Goal: Task Accomplishment & Management: Use online tool/utility

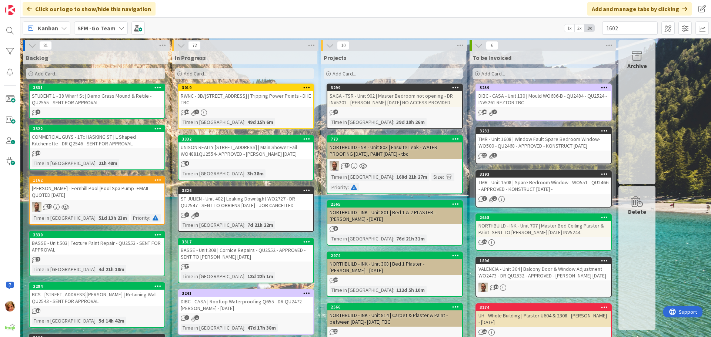
type input "1602"
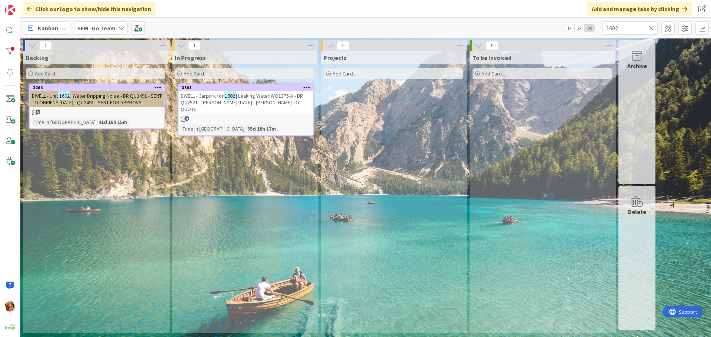
click at [267, 97] on span "| Leaking Water WO1375-A - DR QU2521 - [PERSON_NAME] [DATE] - [PERSON_NAME] TO …" at bounding box center [242, 103] width 122 height 20
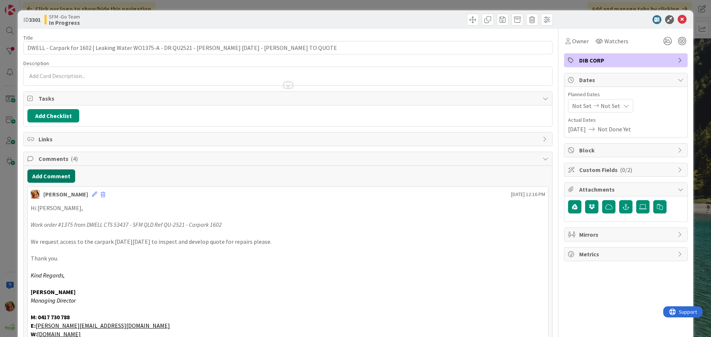
click at [53, 180] on button "Add Comment" at bounding box center [51, 176] width 48 height 13
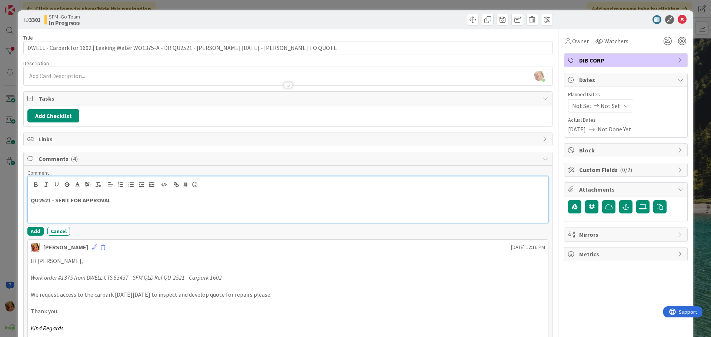
click at [120, 200] on p "QU2521 - SENT FOR APPROVAL" at bounding box center [288, 200] width 514 height 9
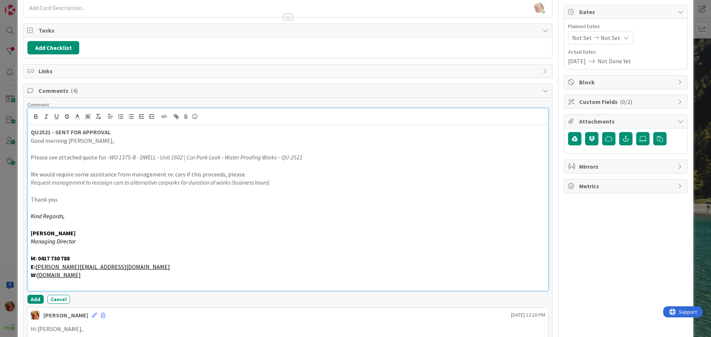
scroll to position [195, 0]
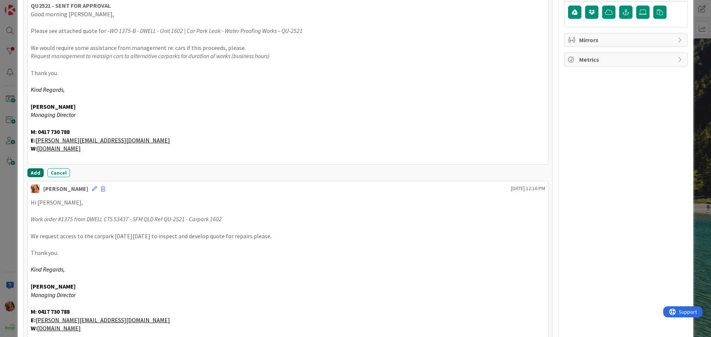
click at [34, 174] on button "Add" at bounding box center [35, 172] width 16 height 9
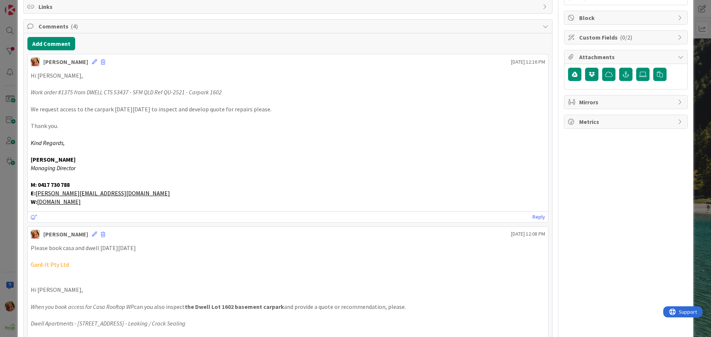
scroll to position [0, 0]
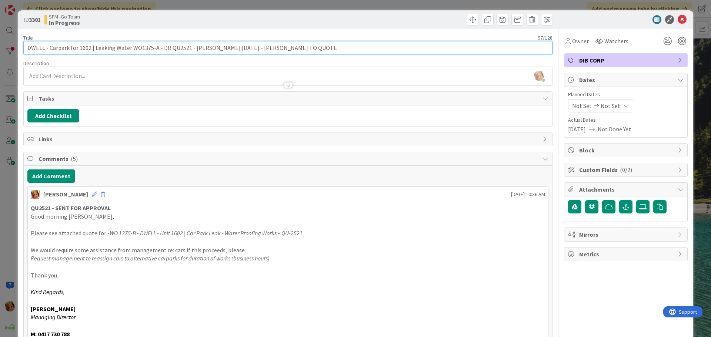
drag, startPoint x: 298, startPoint y: 46, endPoint x: 186, endPoint y: 50, distance: 112.2
click at [186, 50] on input "DWELL - Carpark for 1602 | Leaking Water WO1375-A - DR QU2521 - [PERSON_NAME] […" at bounding box center [287, 47] width 529 height 13
click at [167, 47] on input "DWELL - Carpark for 1602 | Leaking Water WO1375-A - DR QU2521" at bounding box center [287, 47] width 529 height 13
click at [218, 46] on input "DWELL - Carpark for 1602 | Leaking Water WO1375-A - QU2521" at bounding box center [287, 47] width 529 height 13
type input "DWELL - Carpark for 1602 | Leaking Water WO1375-A - QU2521 - SENT FOR APPROVAL"
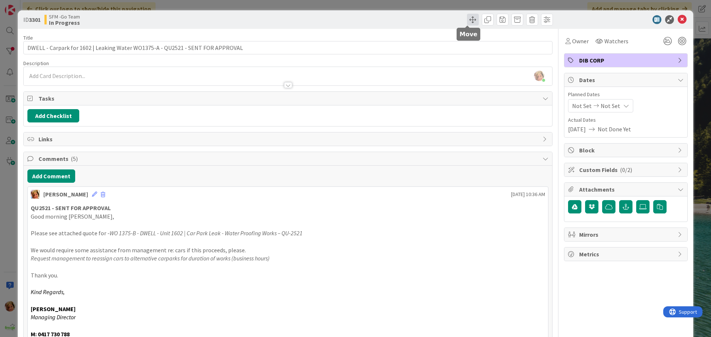
click at [467, 19] on span at bounding box center [473, 20] width 12 height 12
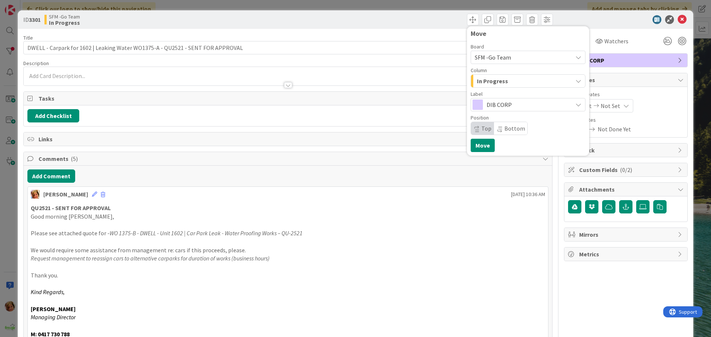
click at [502, 80] on div "In Progress" at bounding box center [523, 81] width 97 height 12
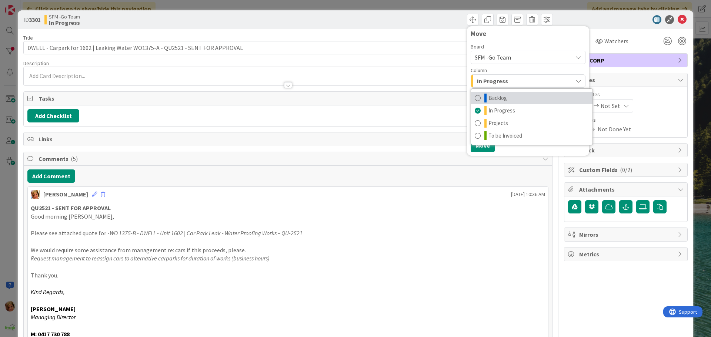
click at [498, 95] on span "Backlog" at bounding box center [497, 98] width 19 height 9
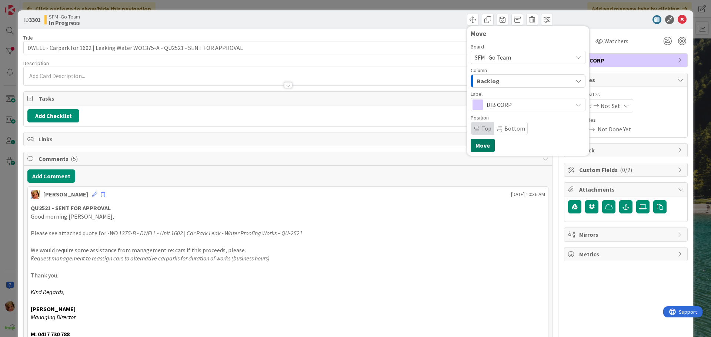
click at [479, 141] on button "Move" at bounding box center [482, 145] width 24 height 13
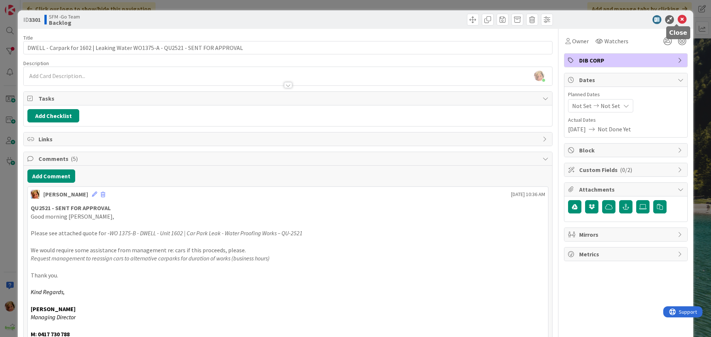
click at [678, 20] on icon at bounding box center [681, 19] width 9 height 9
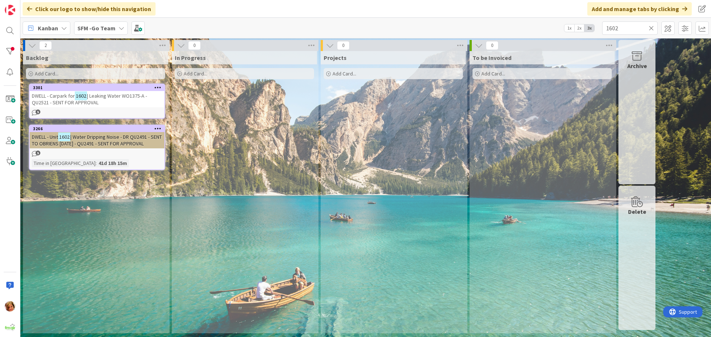
click at [651, 27] on icon at bounding box center [650, 28] width 5 height 7
click at [651, 27] on input "text" at bounding box center [630, 27] width 56 height 13
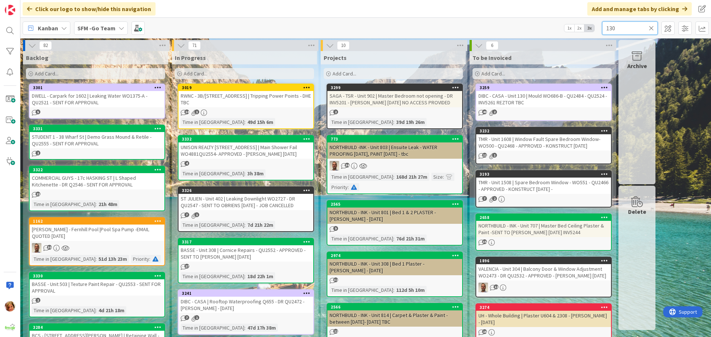
type input "130"
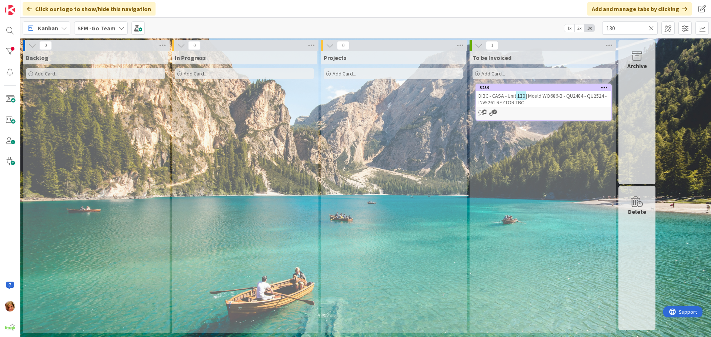
click at [542, 98] on span "| Mould WO686-B - QU2484 - QU2524 - INV5261 REZTOR TBC" at bounding box center [542, 99] width 128 height 13
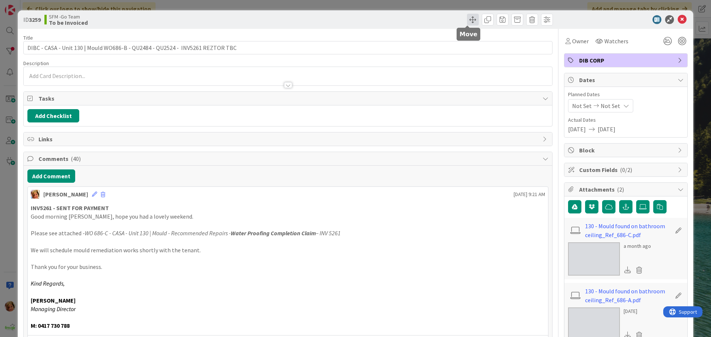
click at [467, 18] on span at bounding box center [473, 20] width 12 height 12
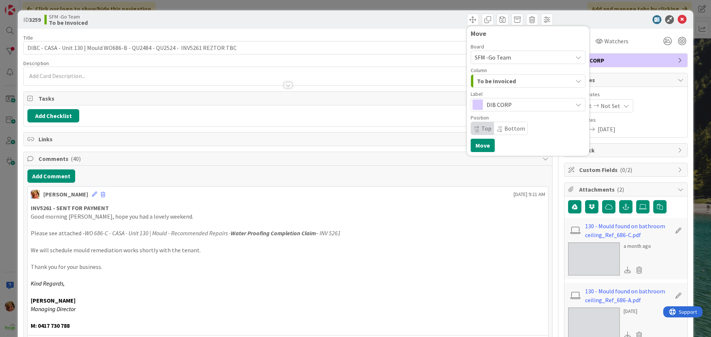
click at [500, 79] on span "To be Invoiced" at bounding box center [496, 81] width 39 height 10
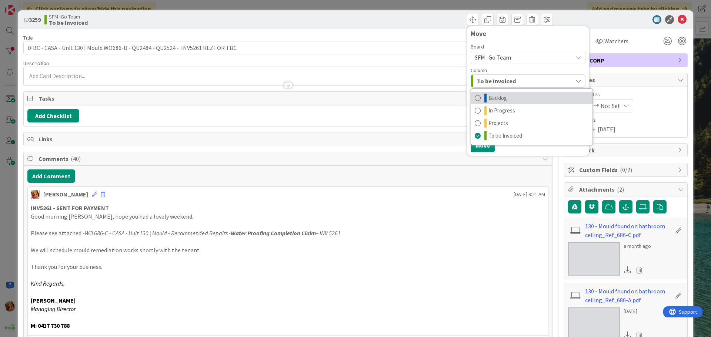
click at [502, 98] on link "Backlog" at bounding box center [531, 98] width 121 height 13
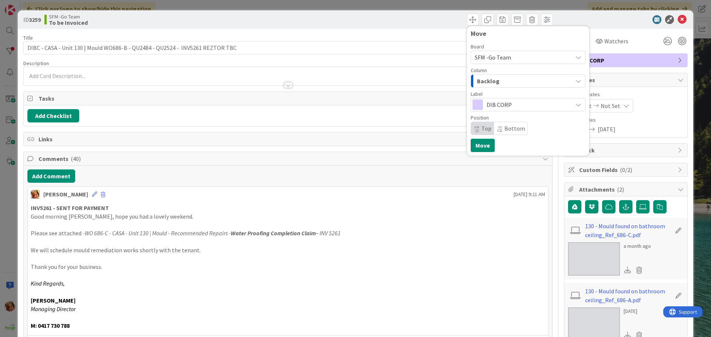
click at [493, 83] on div "Backlog" at bounding box center [523, 81] width 97 height 12
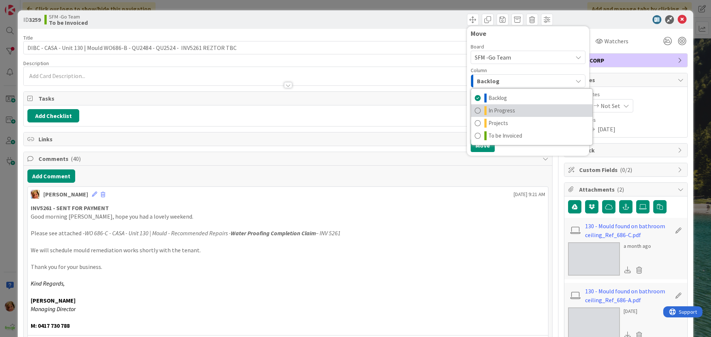
click at [495, 109] on span "In Progress" at bounding box center [501, 110] width 27 height 9
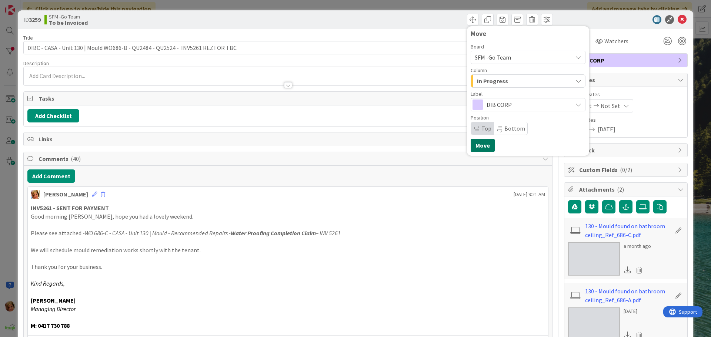
click at [479, 143] on button "Move" at bounding box center [482, 145] width 24 height 13
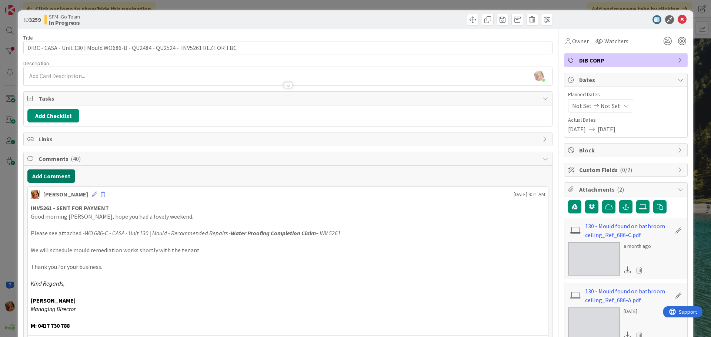
click at [52, 179] on button "Add Comment" at bounding box center [51, 176] width 48 height 13
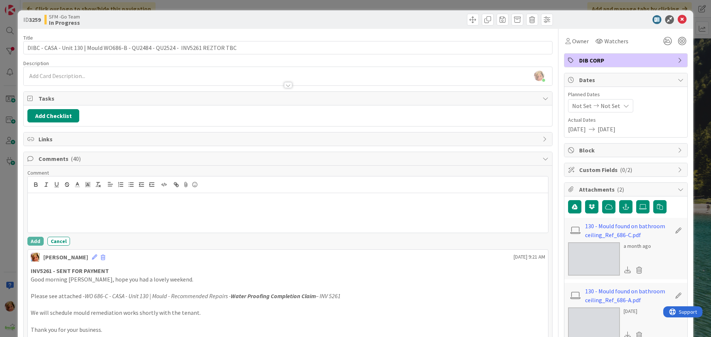
scroll to position [35, 0]
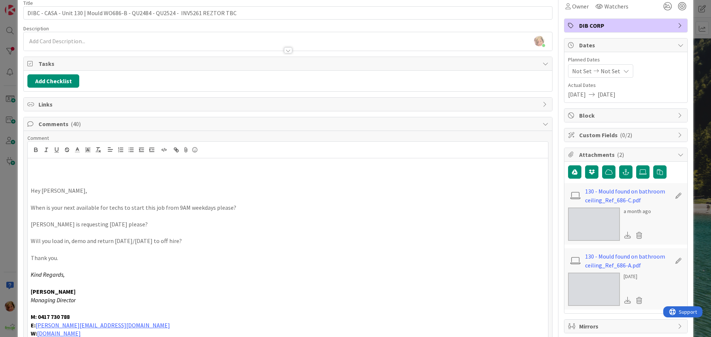
click at [61, 164] on p at bounding box center [288, 165] width 514 height 9
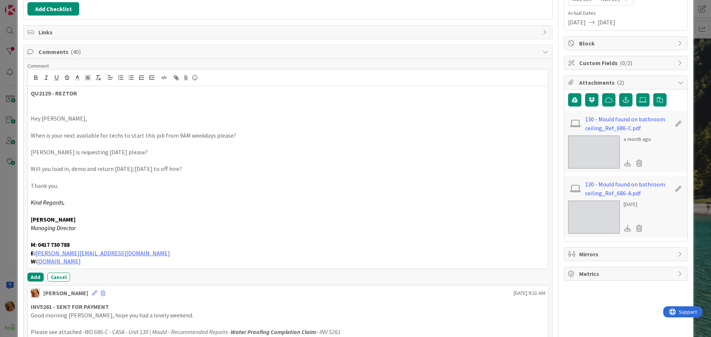
scroll to position [109, 0]
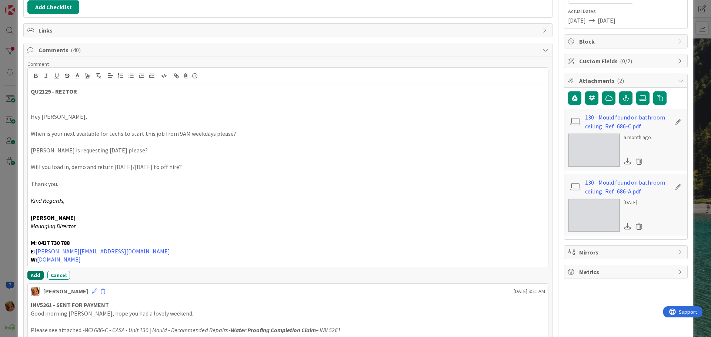
click at [35, 277] on button "Add" at bounding box center [35, 275] width 16 height 9
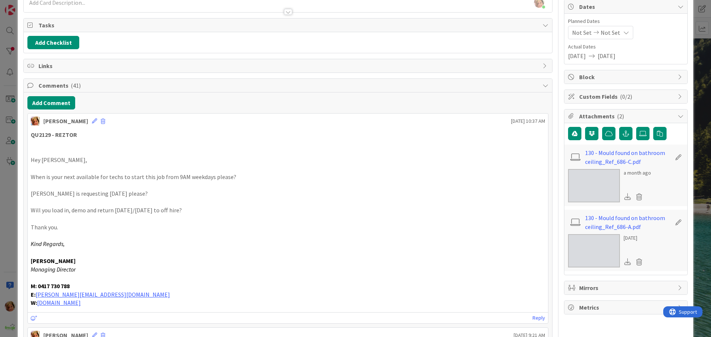
scroll to position [0, 0]
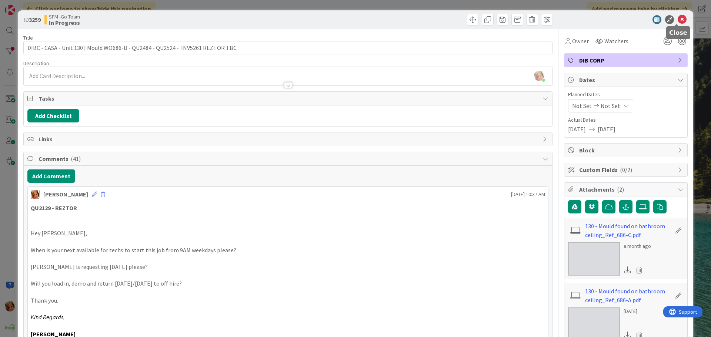
click at [677, 22] on icon at bounding box center [681, 19] width 9 height 9
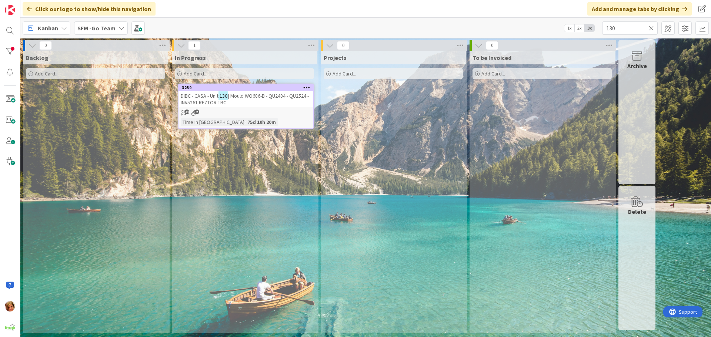
click at [651, 28] on icon at bounding box center [650, 28] width 5 height 7
click at [651, 28] on input "text" at bounding box center [630, 27] width 56 height 13
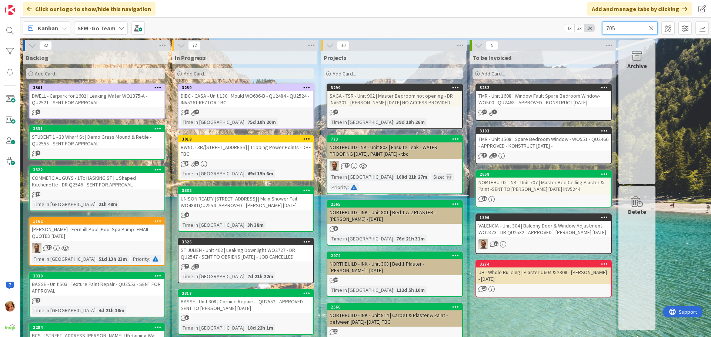
type input "705"
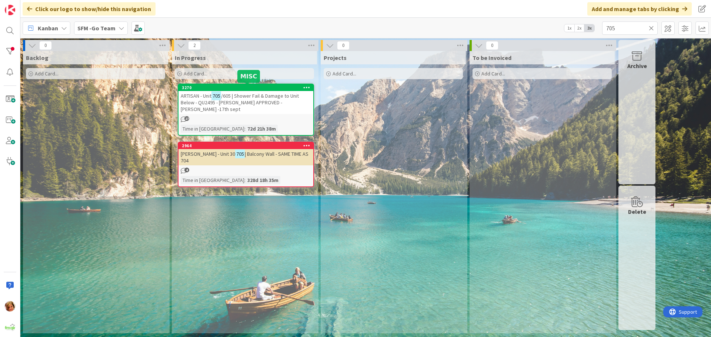
click at [248, 98] on span "/605 | Shower Fail & Damage to Unit Below - QU2495 - [PERSON_NAME] APPROVED -[P…" at bounding box center [240, 103] width 118 height 20
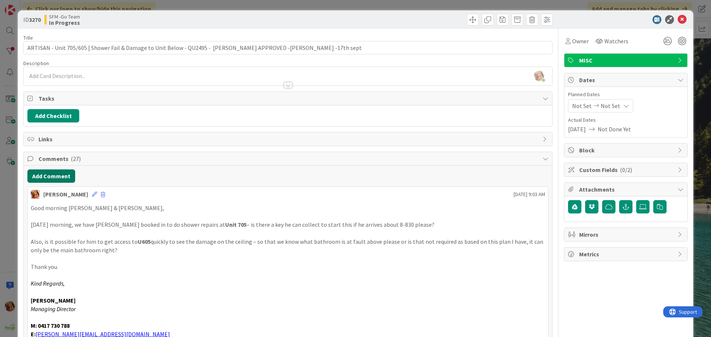
click at [49, 175] on button "Add Comment" at bounding box center [51, 176] width 48 height 13
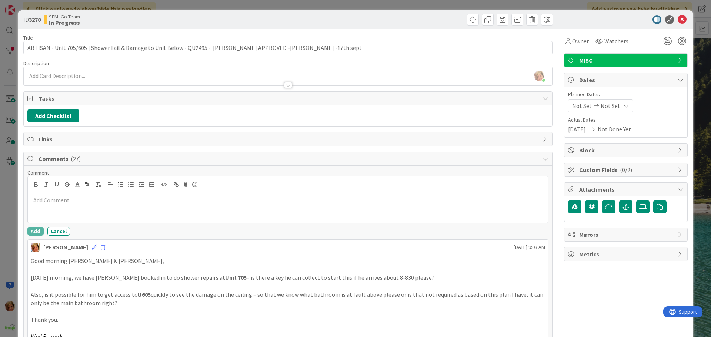
click at [65, 192] on div at bounding box center [288, 185] width 520 height 17
click at [70, 209] on div at bounding box center [288, 208] width 520 height 30
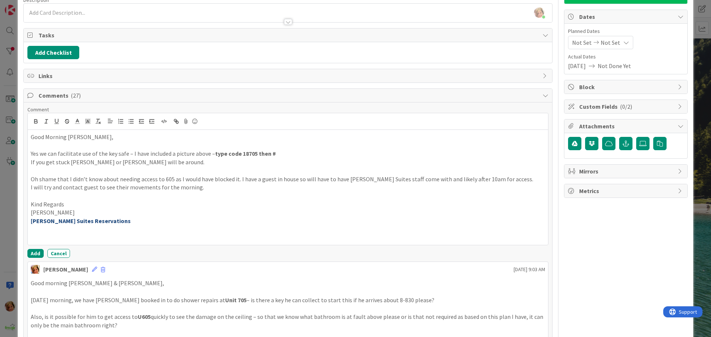
scroll to position [74, 0]
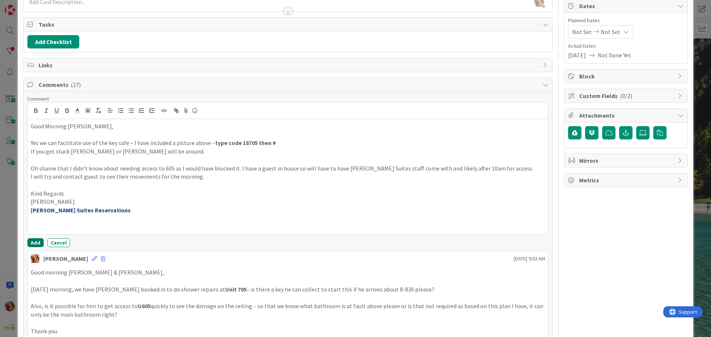
click at [33, 242] on button "Add" at bounding box center [35, 242] width 16 height 9
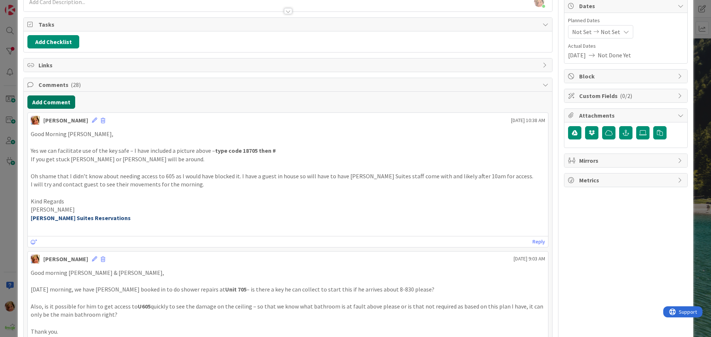
click at [51, 105] on button "Add Comment" at bounding box center [51, 101] width 48 height 13
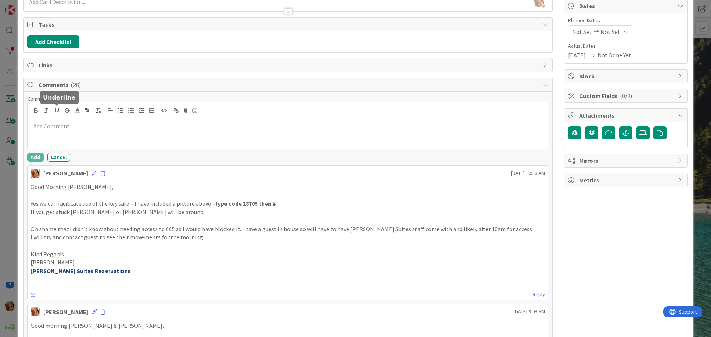
click at [83, 139] on div at bounding box center [288, 134] width 520 height 30
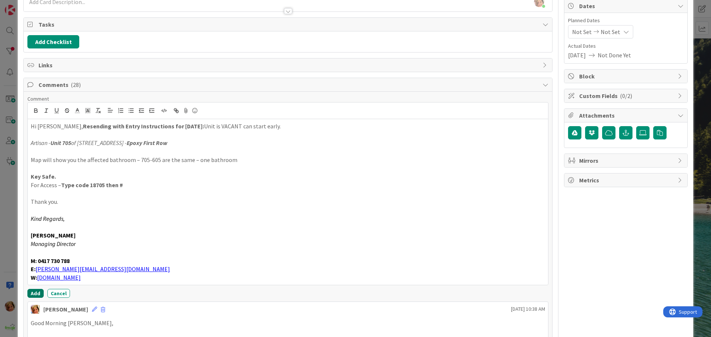
click at [36, 293] on button "Add" at bounding box center [35, 293] width 16 height 9
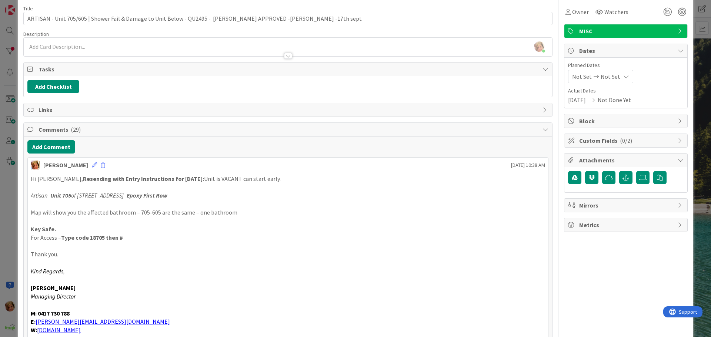
scroll to position [0, 0]
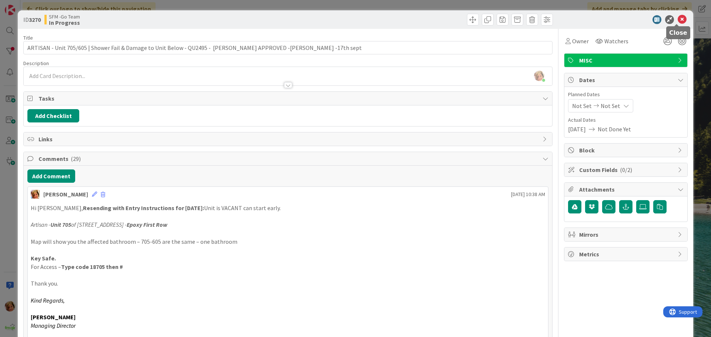
click at [677, 20] on icon at bounding box center [681, 19] width 9 height 9
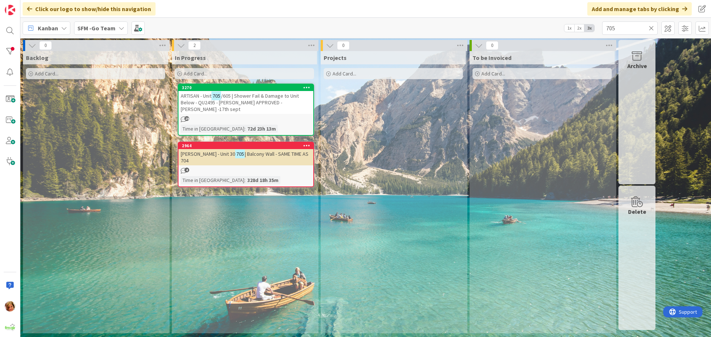
click at [651, 27] on icon at bounding box center [650, 28] width 5 height 7
click at [651, 27] on input "text" at bounding box center [630, 27] width 56 height 13
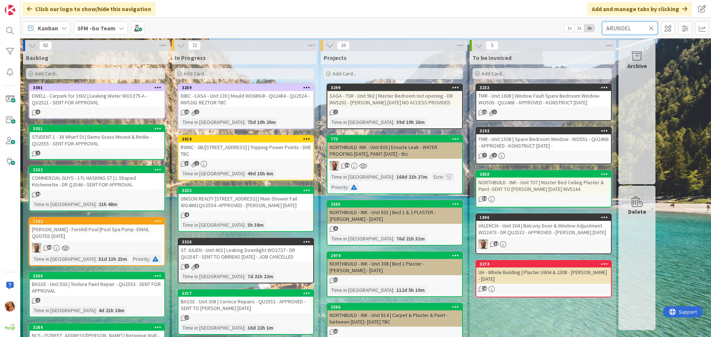
type input "ARUNDEL"
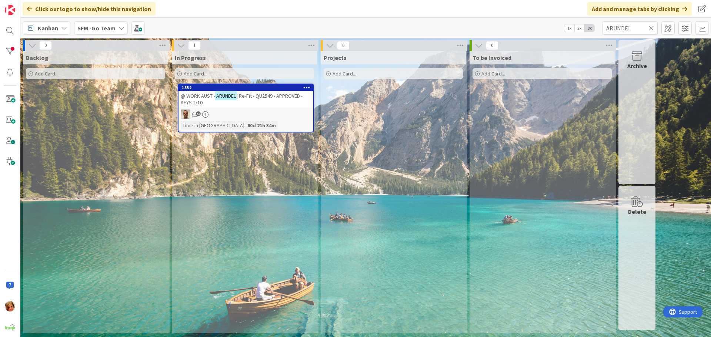
click at [261, 97] on span "| Re-Fit - QU2549 - APPROVED - KEYS 1/10" at bounding box center [242, 99] width 122 height 13
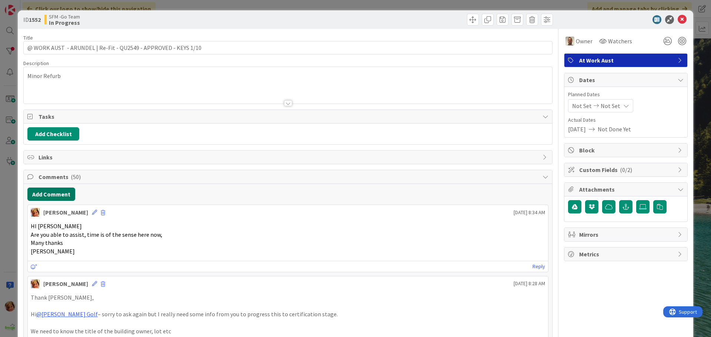
click at [59, 194] on button "Add Comment" at bounding box center [51, 194] width 48 height 13
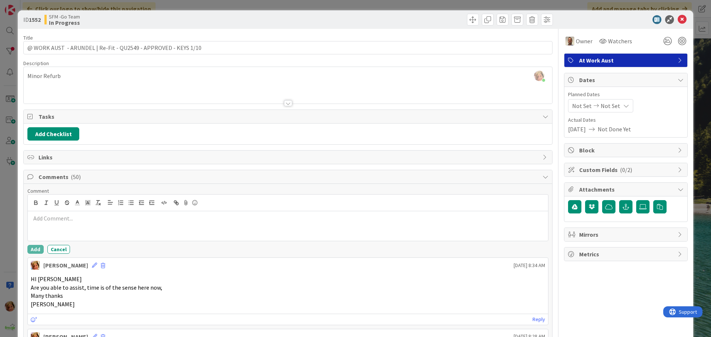
click at [85, 222] on p at bounding box center [288, 218] width 514 height 9
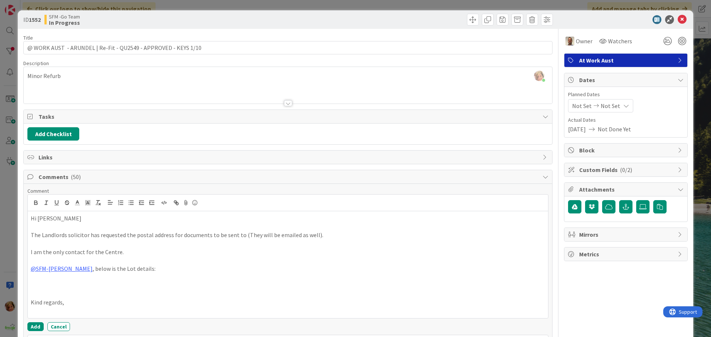
click at [160, 274] on p at bounding box center [288, 277] width 514 height 9
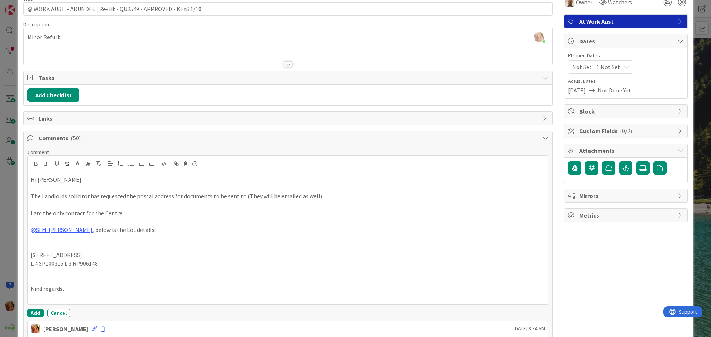
scroll to position [74, 0]
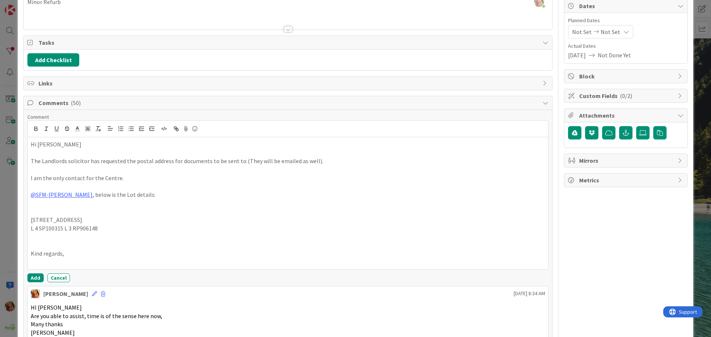
click at [51, 219] on p "[STREET_ADDRESS]" at bounding box center [288, 220] width 514 height 9
click at [31, 275] on button "Add" at bounding box center [35, 278] width 16 height 9
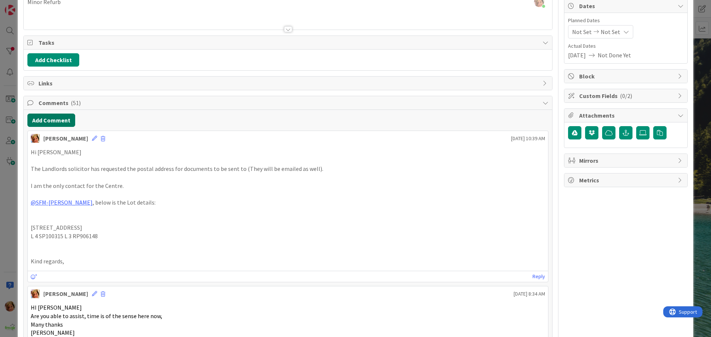
click at [57, 119] on button "Add Comment" at bounding box center [51, 120] width 48 height 13
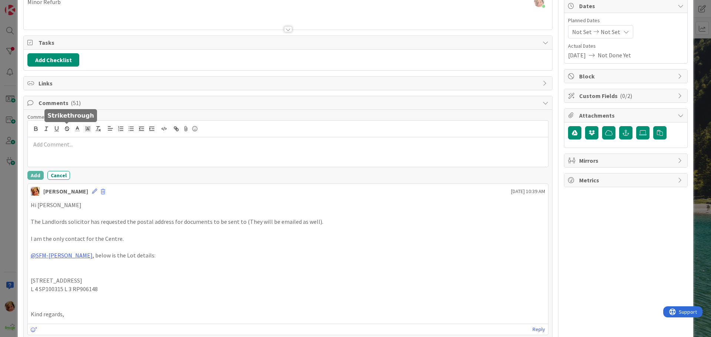
click at [80, 148] on p at bounding box center [288, 144] width 514 height 9
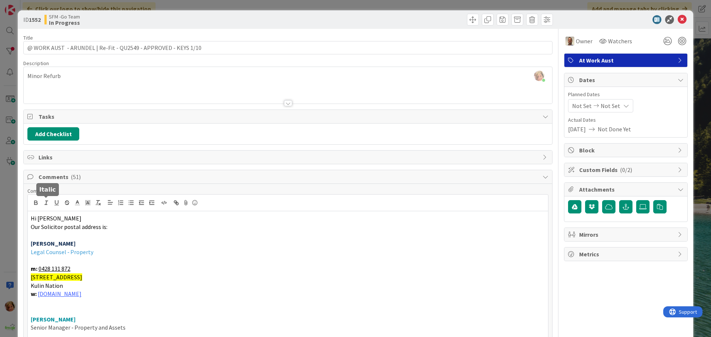
scroll to position [185, 0]
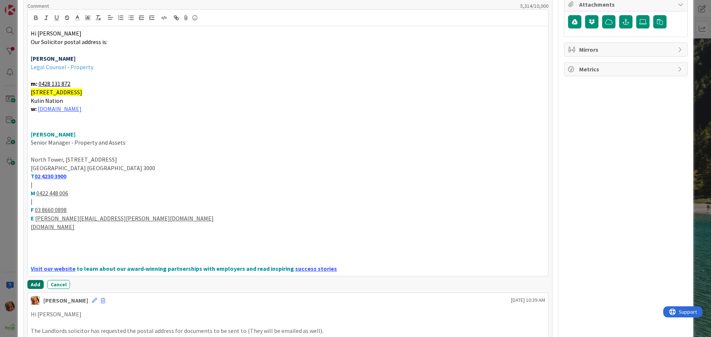
click at [34, 284] on button "Add" at bounding box center [35, 284] width 16 height 9
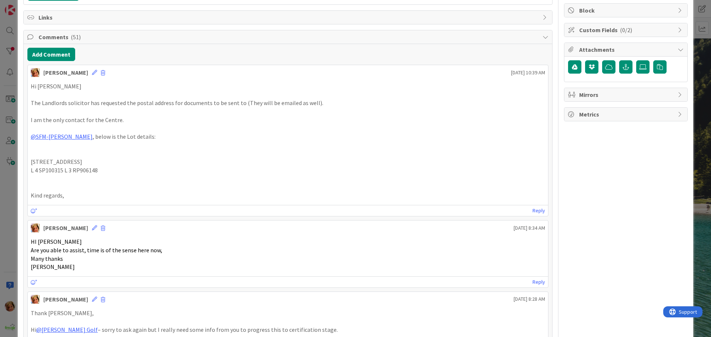
scroll to position [74, 0]
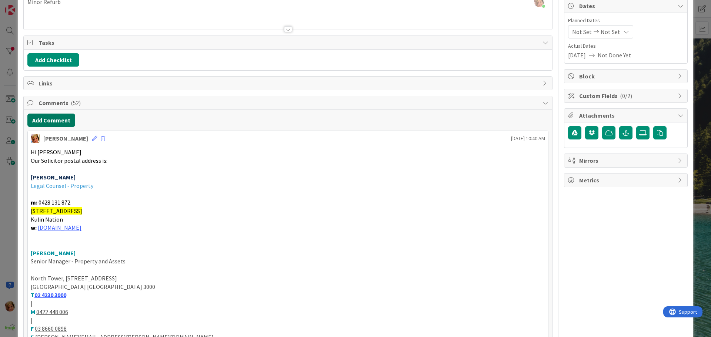
click at [47, 120] on button "Add Comment" at bounding box center [51, 120] width 48 height 13
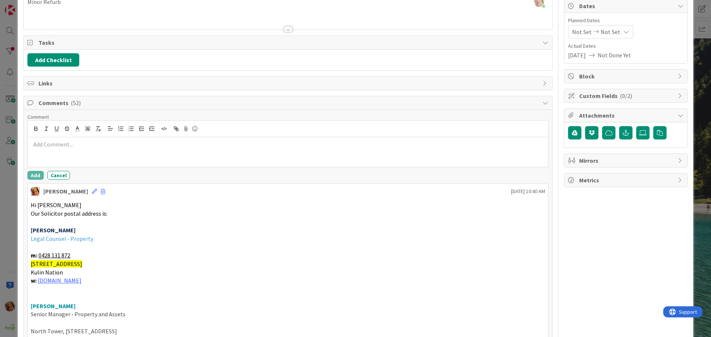
drag, startPoint x: 47, startPoint y: 120, endPoint x: 65, endPoint y: 145, distance: 31.1
click at [65, 145] on p at bounding box center [288, 144] width 514 height 9
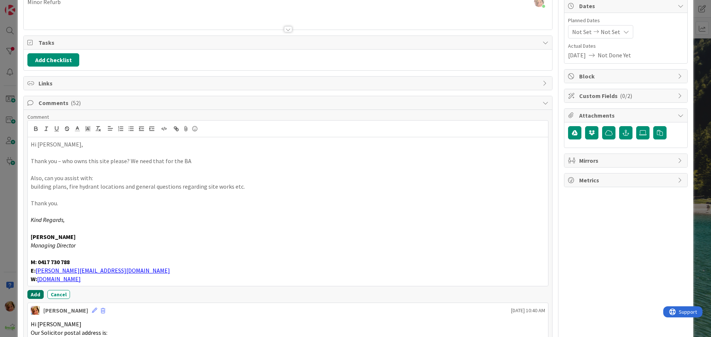
click at [32, 293] on button "Add" at bounding box center [35, 294] width 16 height 9
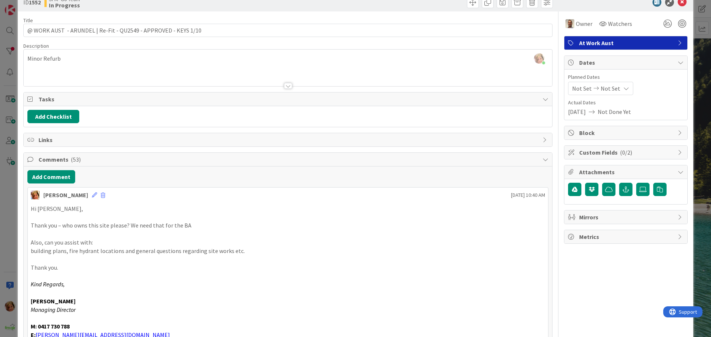
scroll to position [0, 0]
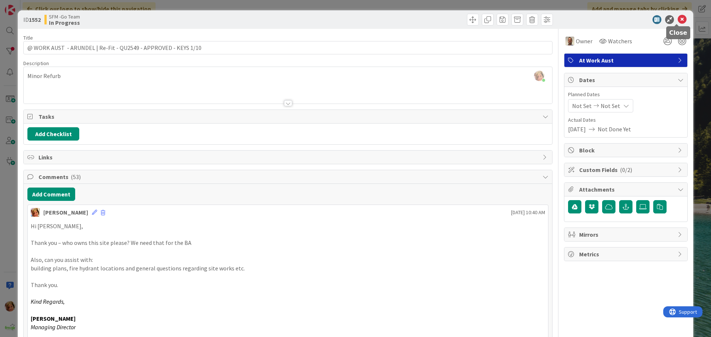
click at [677, 18] on icon at bounding box center [681, 19] width 9 height 9
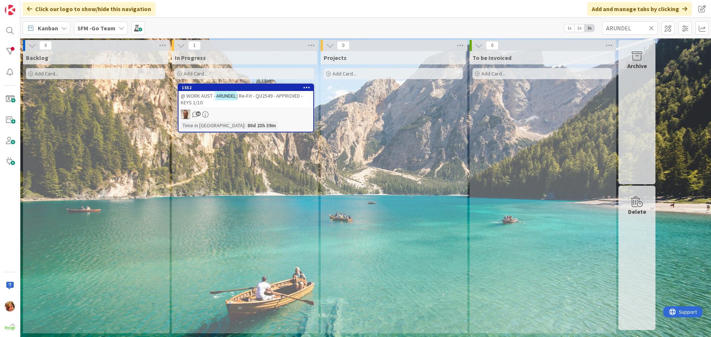
click at [651, 28] on icon at bounding box center [650, 28] width 5 height 7
click at [651, 28] on input "text" at bounding box center [630, 27] width 56 height 13
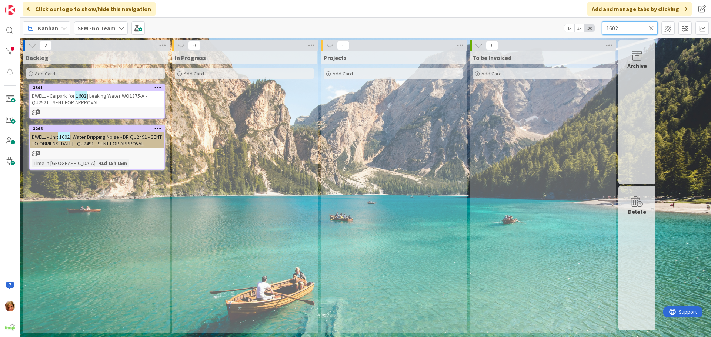
type input "1602"
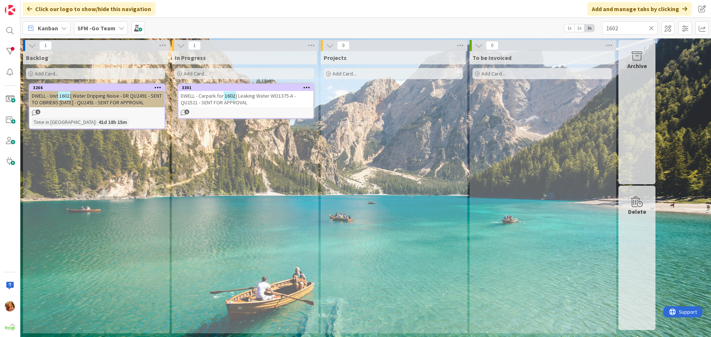
click at [242, 99] on span "| Leaking Water WO1375-A - QU2521 - SENT FOR APPROVAL" at bounding box center [238, 99] width 115 height 13
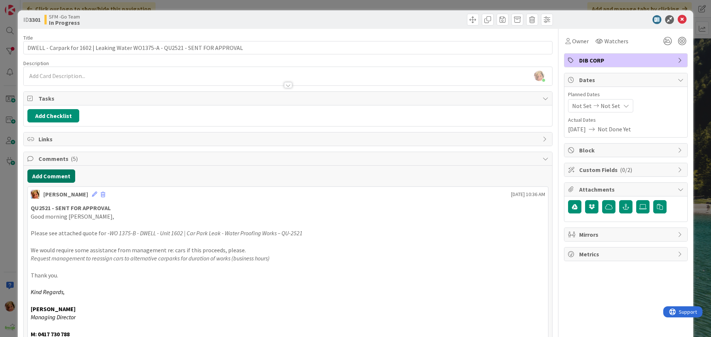
click at [51, 174] on button "Add Comment" at bounding box center [51, 176] width 48 height 13
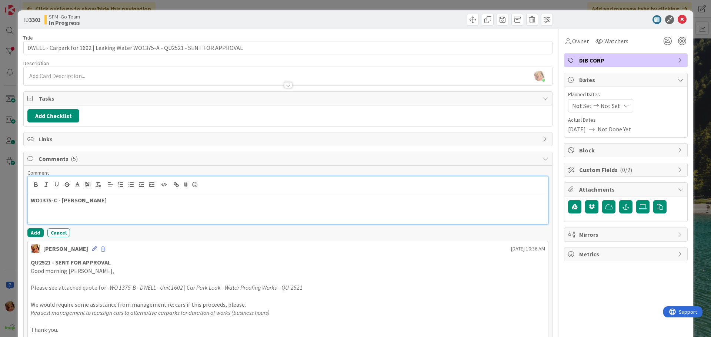
click at [116, 198] on p "WO1375-C - [PERSON_NAME]" at bounding box center [288, 200] width 514 height 9
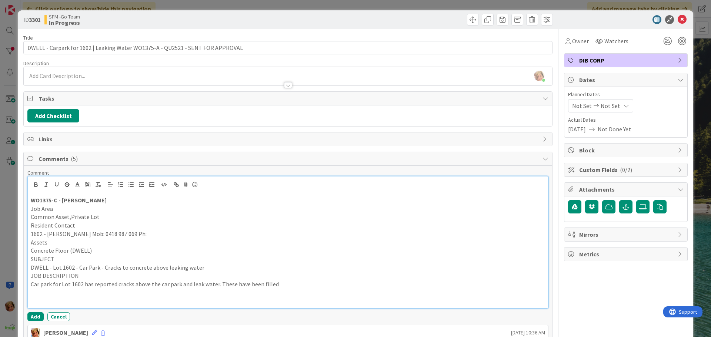
click at [302, 282] on p "Car park for Lot 1602 has reported cracks above the car park and leak water. Th…" at bounding box center [288, 284] width 514 height 9
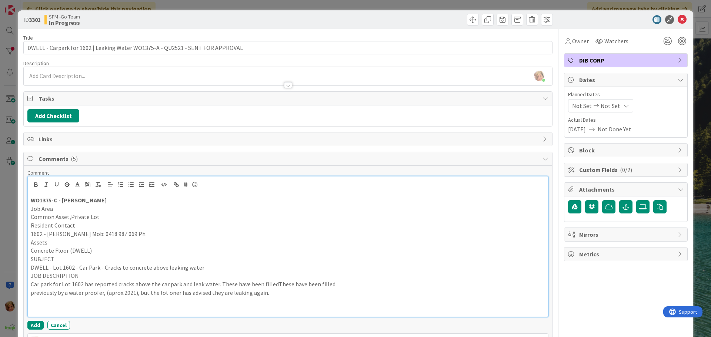
click at [272, 284] on p "Car park for Lot 1602 has reported cracks above the car park and leak water. Th…" at bounding box center [288, 284] width 514 height 9
drag, startPoint x: 274, startPoint y: 284, endPoint x: 219, endPoint y: 285, distance: 54.8
click at [219, 285] on p "Car park for Lot 1602 has reported cracks above the car park and leak water. Th…" at bounding box center [288, 284] width 514 height 9
click at [274, 297] on p at bounding box center [288, 301] width 514 height 9
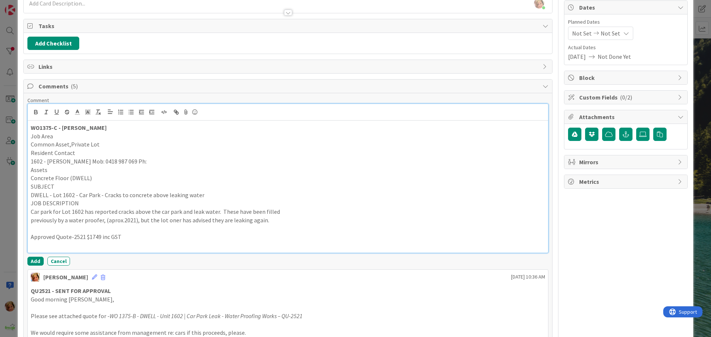
scroll to position [74, 0]
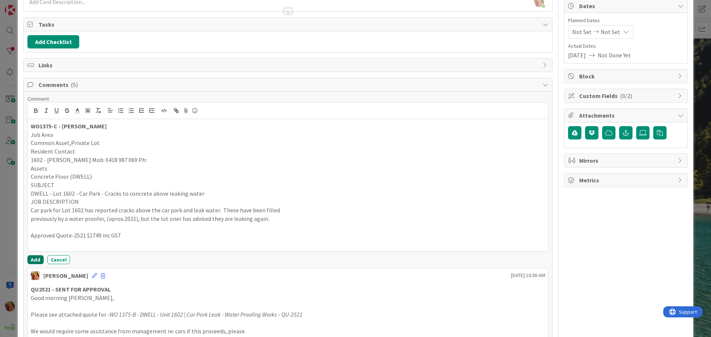
click at [38, 257] on button "Add" at bounding box center [35, 259] width 16 height 9
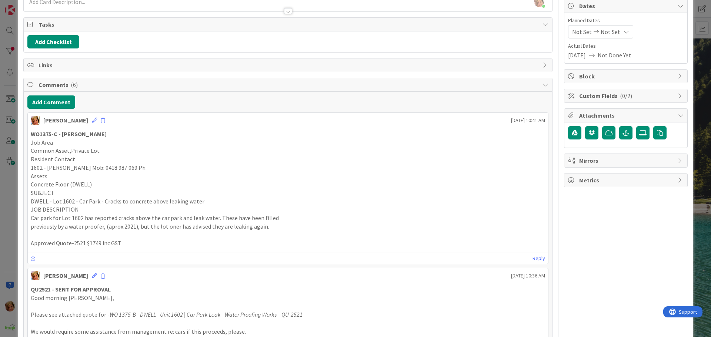
scroll to position [0, 0]
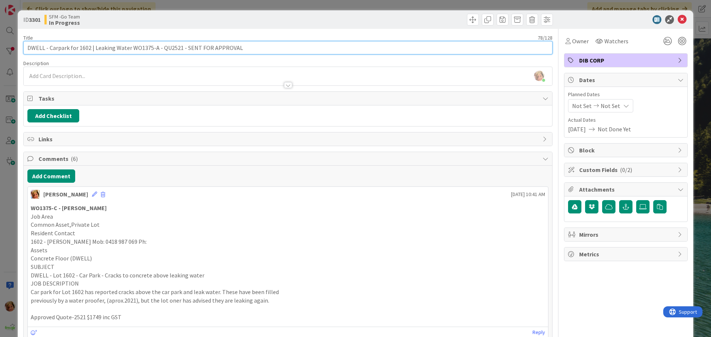
click at [155, 47] on input "DWELL - Carpark for 1602 | Leaking Water WO1375-A - QU2521 - SENT FOR APPROVAL" at bounding box center [287, 47] width 529 height 13
click at [154, 47] on input "DWELL - Carpark for 1602 | Leaking Water WO1375-A - QU2521 - SENT FOR APPROVAL" at bounding box center [287, 47] width 529 height 13
drag, startPoint x: 240, startPoint y: 50, endPoint x: 182, endPoint y: 48, distance: 57.8
click at [182, 48] on input "DWELL - Carpark for 1602 | Leaking Water WO1375-C - QU2521 - SENT FOR APPROVAL" at bounding box center [287, 47] width 529 height 13
type input "DWELL - Carpark for 1602 | Leaking Water WO1375-C - QU2521 - APPROVED"
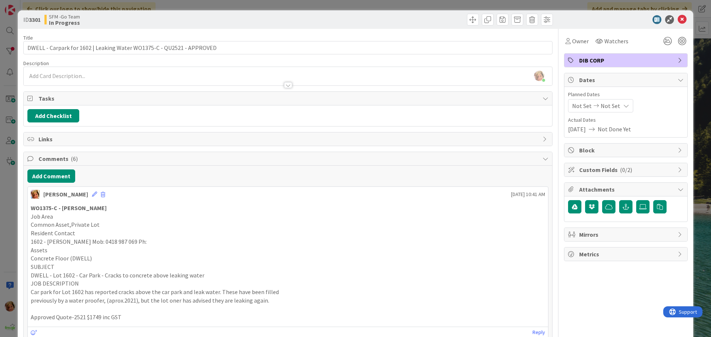
click at [346, 18] on div at bounding box center [421, 20] width 263 height 12
drag, startPoint x: 677, startPoint y: 21, endPoint x: 374, endPoint y: 200, distance: 351.4
click at [677, 22] on icon at bounding box center [681, 19] width 9 height 9
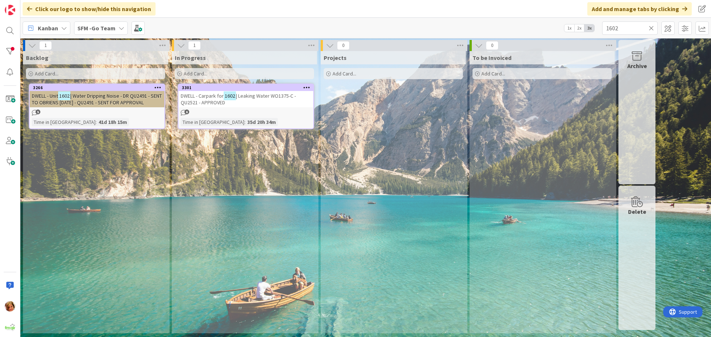
click at [651, 28] on icon at bounding box center [650, 28] width 5 height 7
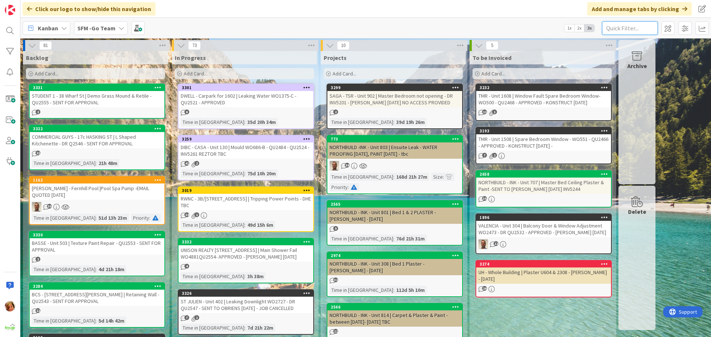
click at [642, 31] on input "text" at bounding box center [630, 27] width 56 height 13
type input "21910"
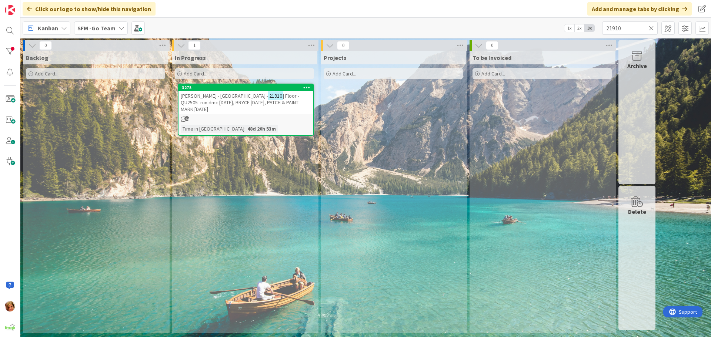
click at [222, 98] on span "[PERSON_NAME] - [GEOGRAPHIC_DATA] -" at bounding box center [224, 96] width 87 height 7
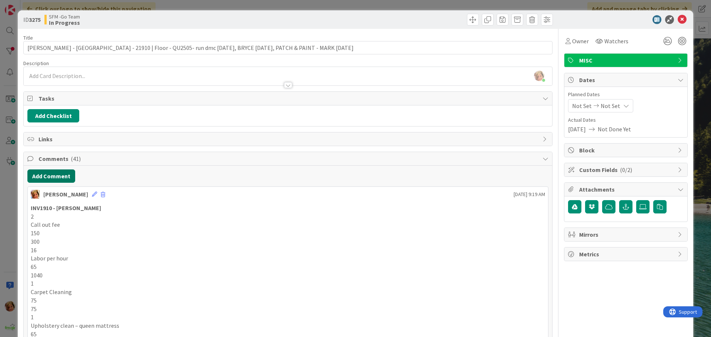
click at [51, 175] on button "Add Comment" at bounding box center [51, 176] width 48 height 13
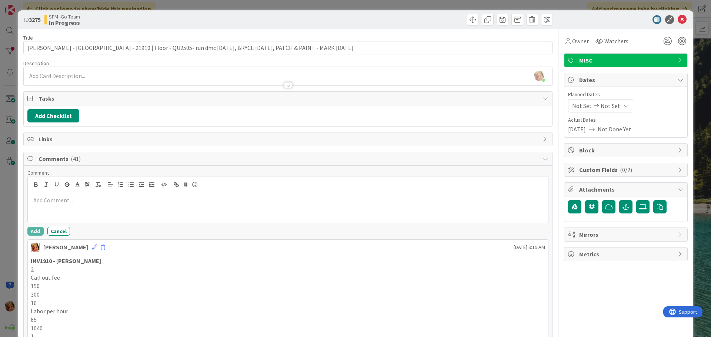
click at [72, 197] on p at bounding box center [288, 200] width 514 height 9
click at [31, 232] on button "Add" at bounding box center [35, 231] width 16 height 9
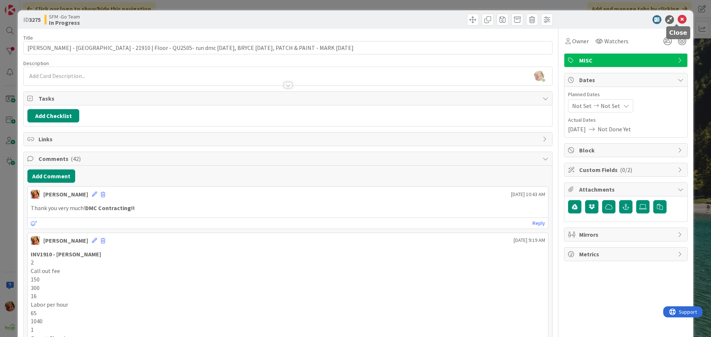
click at [677, 19] on icon at bounding box center [681, 19] width 9 height 9
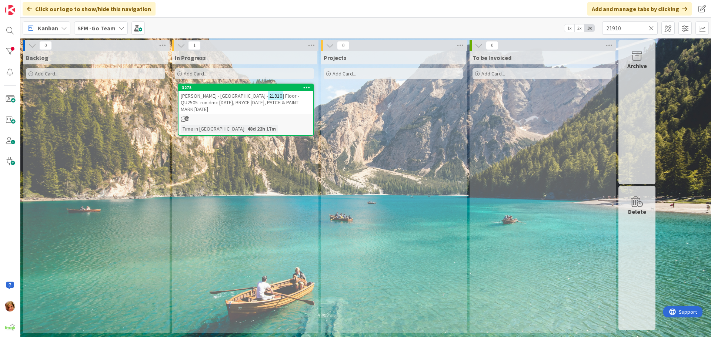
click at [651, 27] on icon at bounding box center [650, 28] width 5 height 7
click at [646, 28] on input "text" at bounding box center [630, 27] width 56 height 13
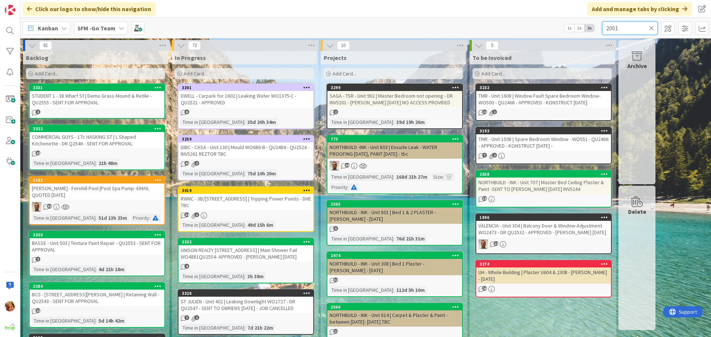
type input "2001"
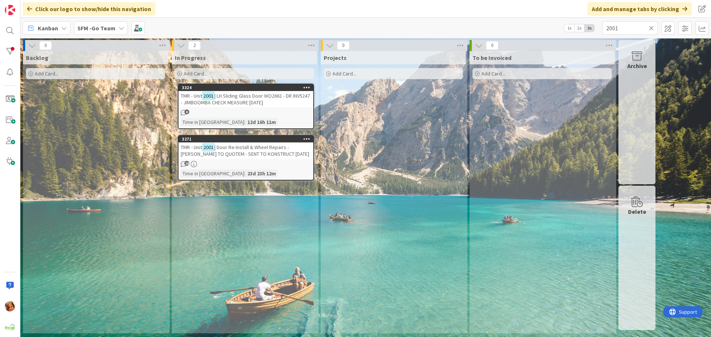
click at [234, 94] on span "| LH Sliding Glass Door WO2661 - DR INV5247 - JIMBOOMBA CHECK MEASURE [DATE]" at bounding box center [245, 99] width 129 height 13
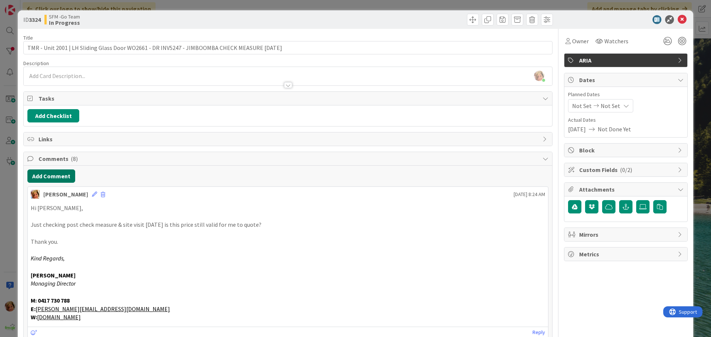
click at [52, 176] on button "Add Comment" at bounding box center [51, 176] width 48 height 13
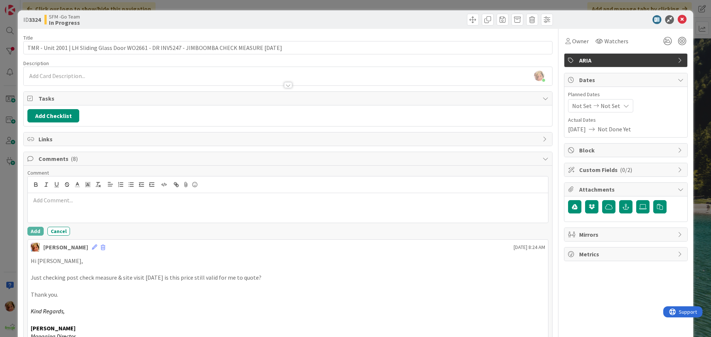
click at [68, 203] on p at bounding box center [288, 200] width 514 height 9
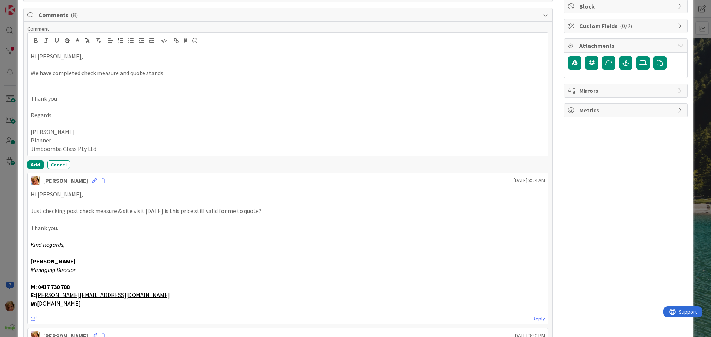
scroll to position [148, 0]
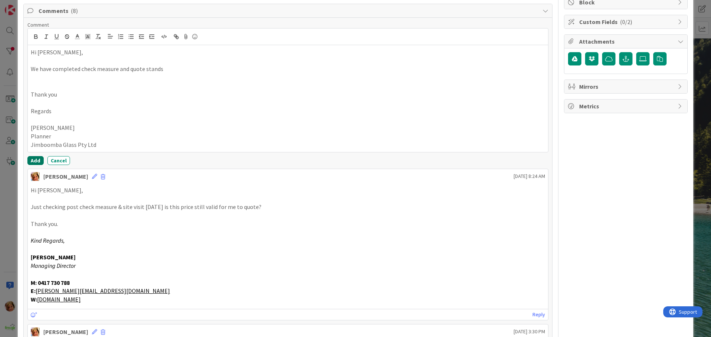
click at [34, 161] on button "Add" at bounding box center [35, 160] width 16 height 9
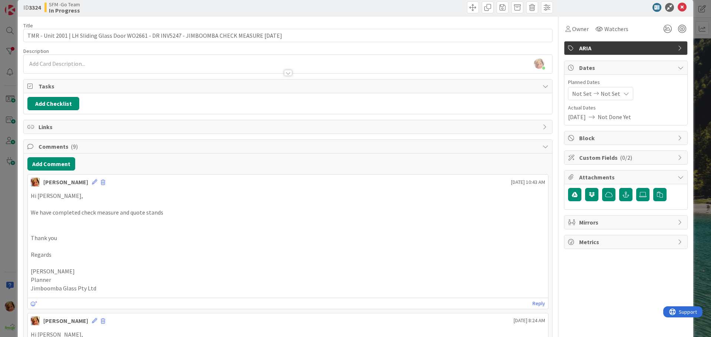
scroll to position [0, 0]
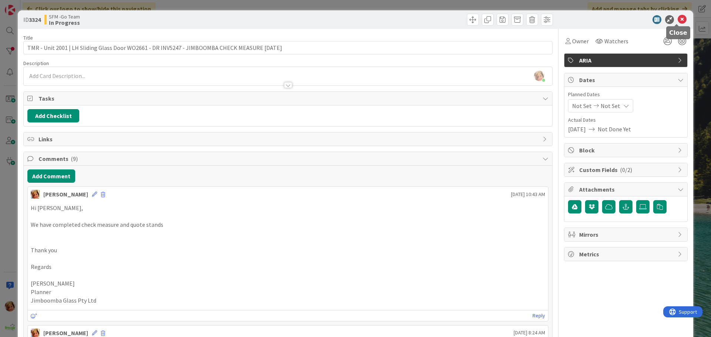
click at [677, 20] on icon at bounding box center [681, 19] width 9 height 9
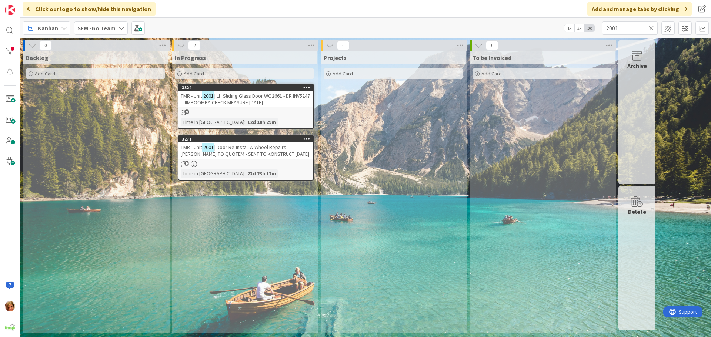
click at [651, 27] on icon at bounding box center [650, 28] width 5 height 7
click at [651, 28] on input "text" at bounding box center [630, 27] width 56 height 13
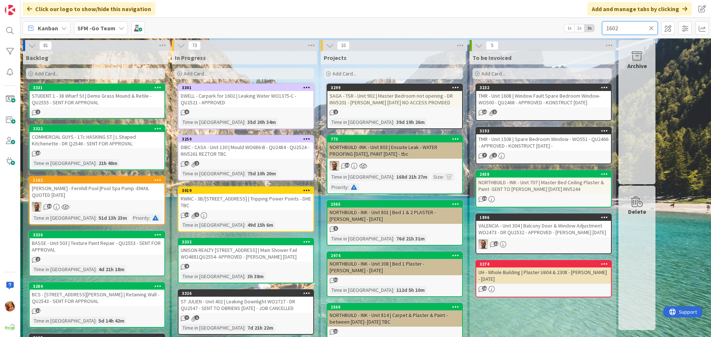
type input "1602"
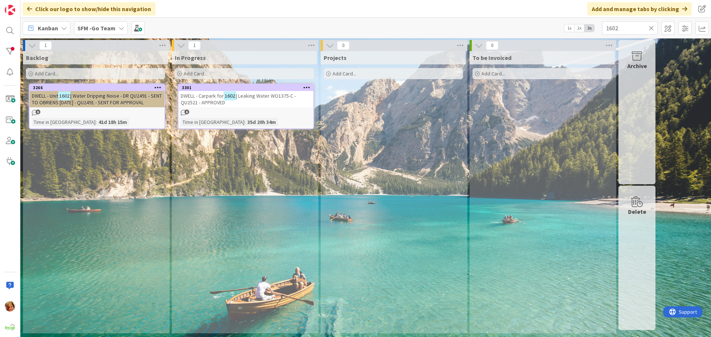
click at [262, 97] on span "| Leaking Water WO1375-C - QU2521 - APPROVED" at bounding box center [238, 99] width 115 height 13
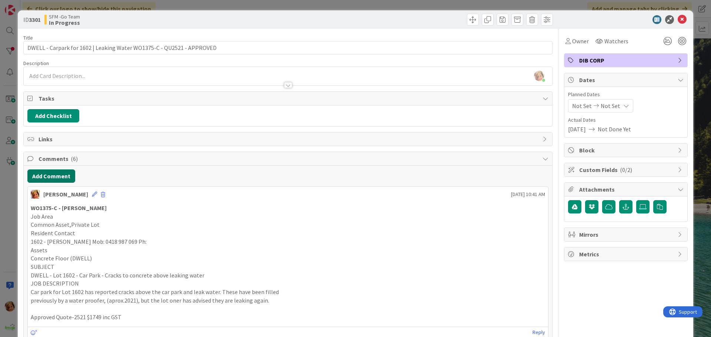
click at [45, 177] on button "Add Comment" at bounding box center [51, 176] width 48 height 13
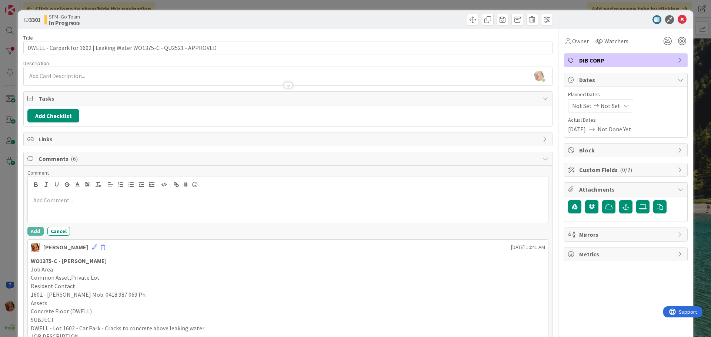
click at [54, 200] on p at bounding box center [288, 200] width 514 height 9
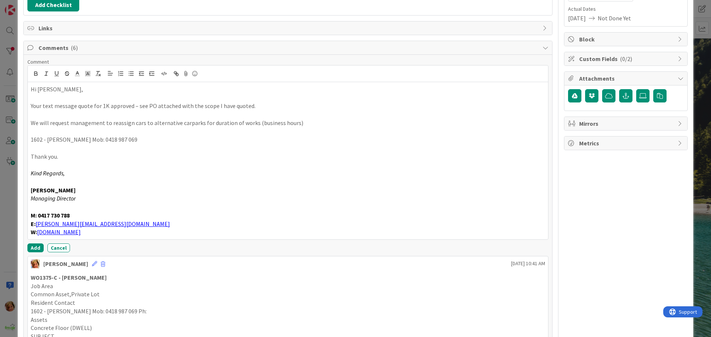
scroll to position [158, 0]
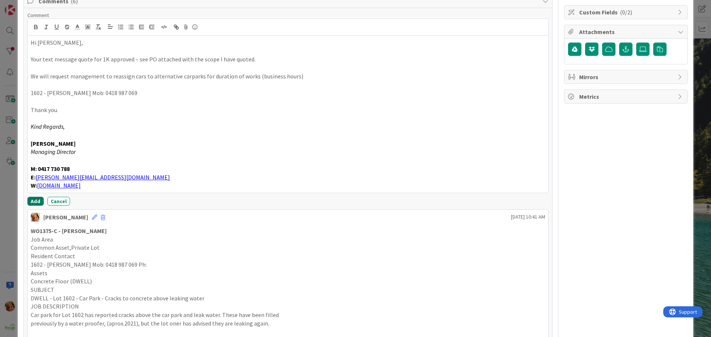
click at [30, 200] on button "Add" at bounding box center [35, 201] width 16 height 9
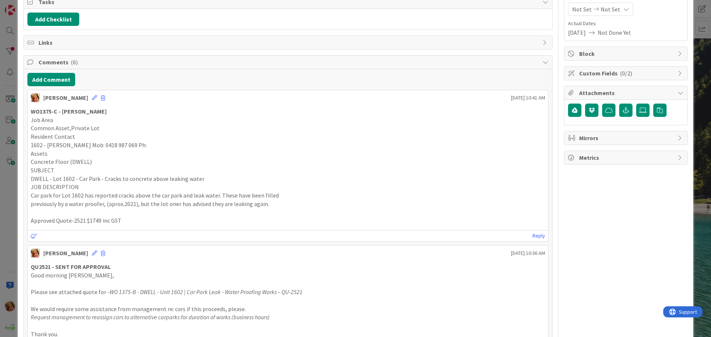
scroll to position [0, 0]
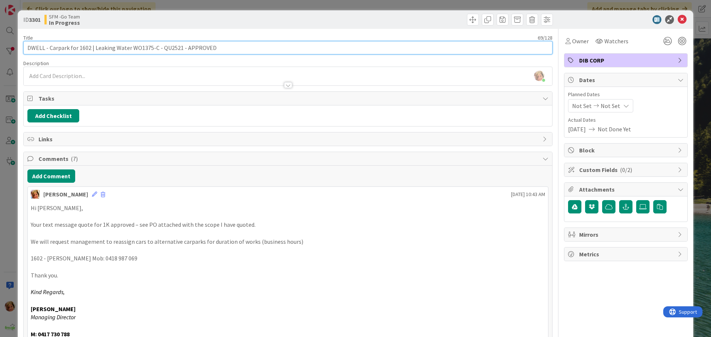
click at [215, 48] on input "DWELL - Carpark for 1602 | Leaking Water WO1375-C - QU2521 - APPROVED" at bounding box center [287, 47] width 529 height 13
type input "DWELL - Carpark for 1602 | Leaking Water WO1375-C - QU2521 - APPROVED - SENT TO…"
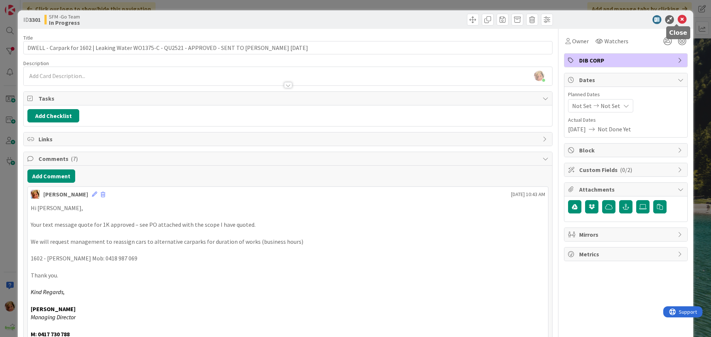
click at [677, 19] on icon at bounding box center [681, 19] width 9 height 9
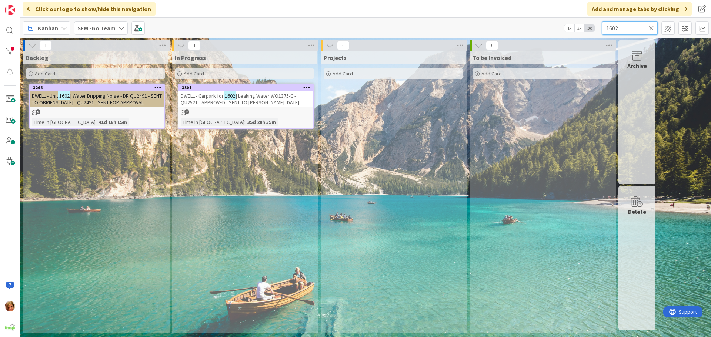
click at [654, 24] on input "1602" at bounding box center [630, 27] width 56 height 13
click at [638, 30] on input "1602" at bounding box center [630, 27] width 56 height 13
type input "1"
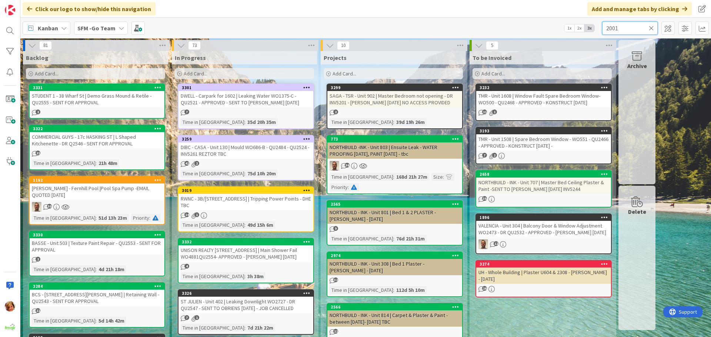
type input "2001"
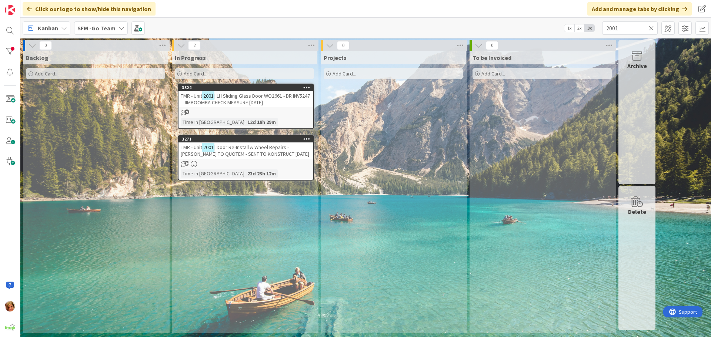
click at [245, 93] on span "| LH Sliding Glass Door WO2661 - DR INV5247 - JIMBOOMBA CHECK MEASURE [DATE]" at bounding box center [245, 99] width 129 height 13
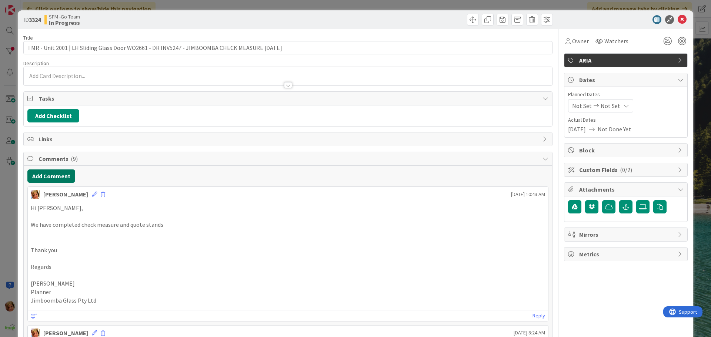
click at [45, 177] on button "Add Comment" at bounding box center [51, 176] width 48 height 13
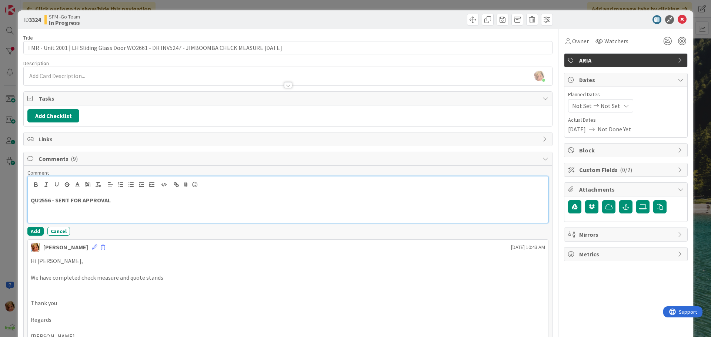
click at [131, 203] on p "QU2556 - SENT FOR APPROVAL" at bounding box center [288, 200] width 514 height 9
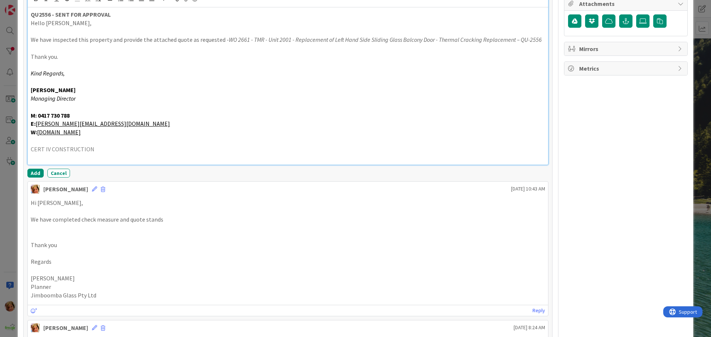
scroll to position [187, 0]
click at [34, 172] on button "Add" at bounding box center [35, 172] width 16 height 9
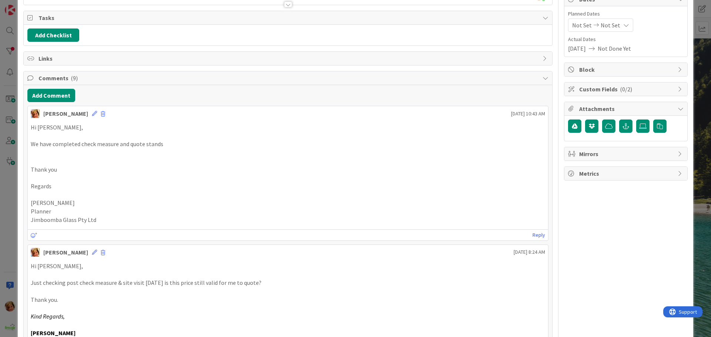
scroll to position [0, 0]
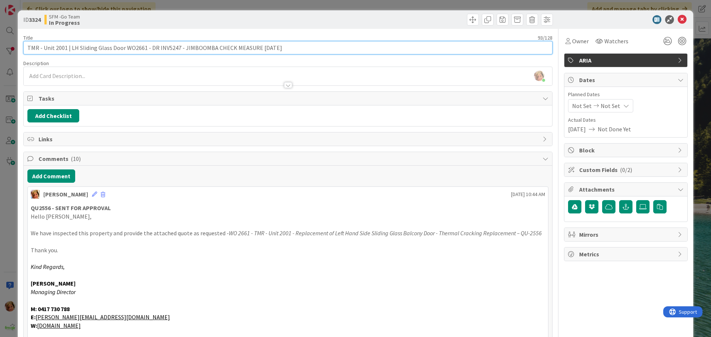
drag, startPoint x: 290, startPoint y: 48, endPoint x: 180, endPoint y: 49, distance: 110.3
click at [180, 49] on input "TMR - Unit 2001 | LH Sliding Glass Door WO2661 - DR INV5247 - JIMBOOMBA CHECK M…" at bounding box center [287, 47] width 529 height 13
type input "TMR - Unit 2001 | LH Sliding Glass Door WO2661 - DR INV5247 -DR2556 - SENT FOR …"
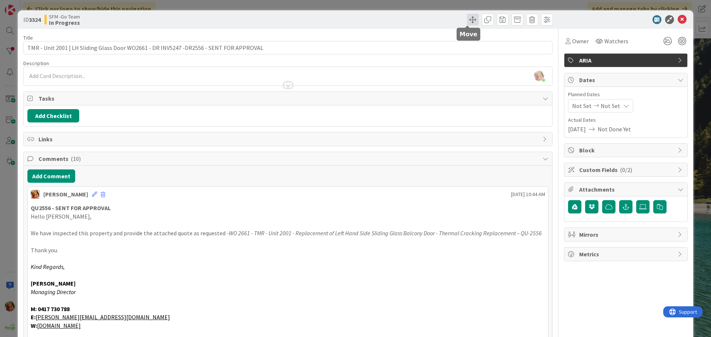
click at [467, 20] on span at bounding box center [473, 20] width 12 height 12
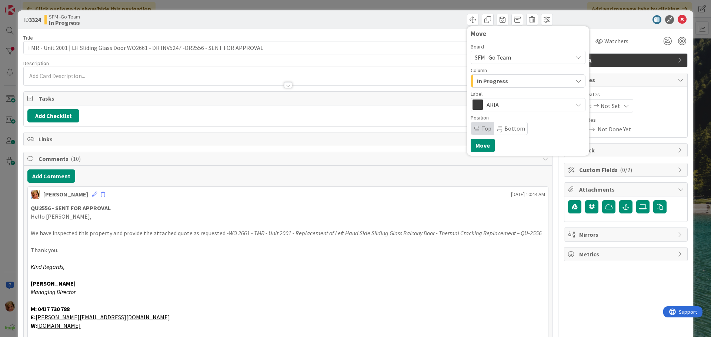
click at [509, 81] on div "In Progress" at bounding box center [523, 81] width 97 height 12
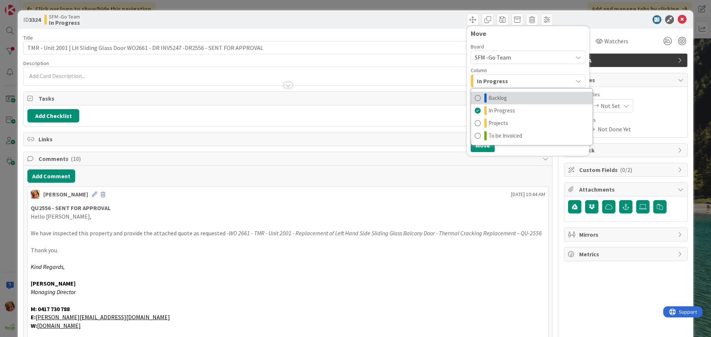
drag, startPoint x: 504, startPoint y: 95, endPoint x: 493, endPoint y: 108, distance: 17.3
click at [504, 95] on link "Backlog" at bounding box center [531, 98] width 121 height 13
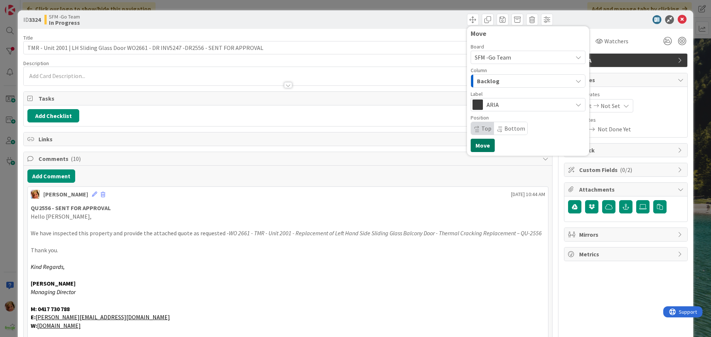
click at [480, 139] on button "Move" at bounding box center [482, 145] width 24 height 13
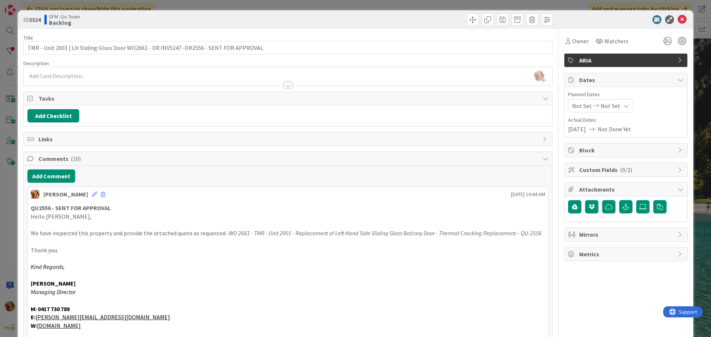
click at [417, 20] on div "Move Move" at bounding box center [421, 20] width 263 height 12
click at [677, 19] on icon at bounding box center [681, 19] width 9 height 9
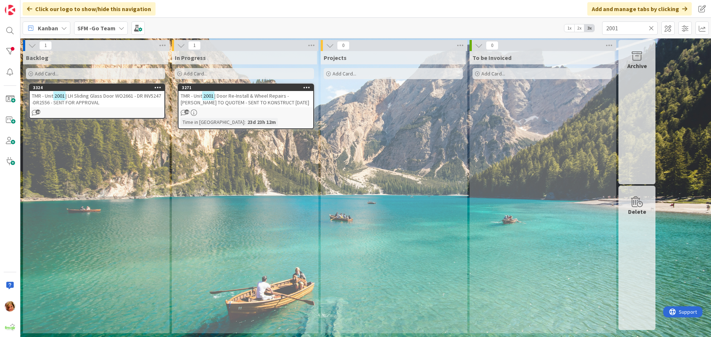
click at [650, 27] on icon at bounding box center [650, 28] width 5 height 7
drag, startPoint x: 650, startPoint y: 27, endPoint x: 668, endPoint y: 31, distance: 18.1
click at [659, 30] on div "Kanban SFM -Go Team 1x 2x 3x" at bounding box center [365, 28] width 690 height 20
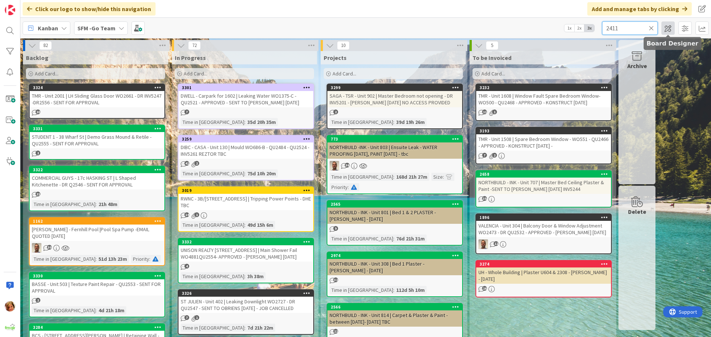
type input "2411"
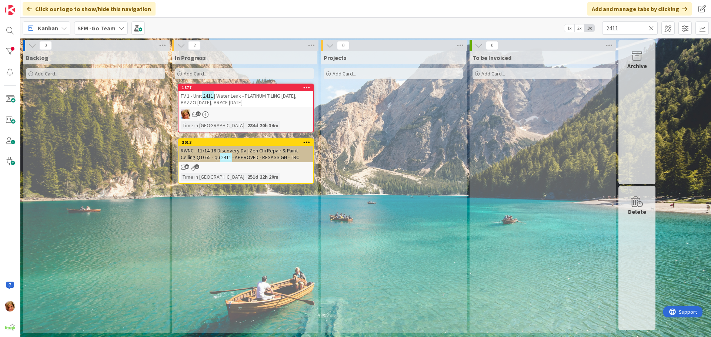
click at [251, 88] on div "1877" at bounding box center [247, 87] width 131 height 5
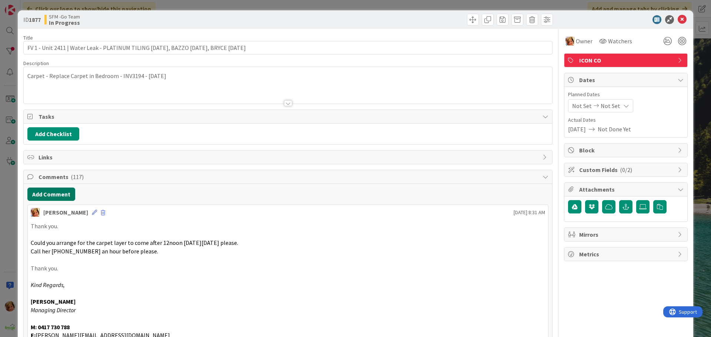
click at [65, 195] on button "Add Comment" at bounding box center [51, 194] width 48 height 13
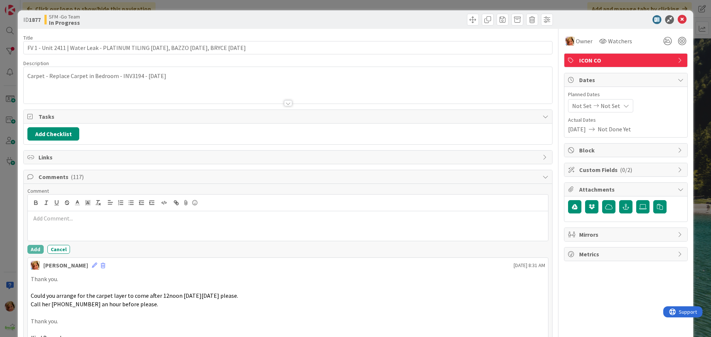
click at [86, 222] on p at bounding box center [288, 218] width 514 height 9
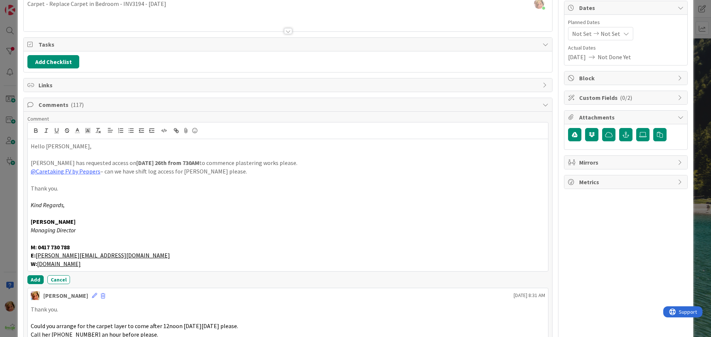
scroll to position [77, 0]
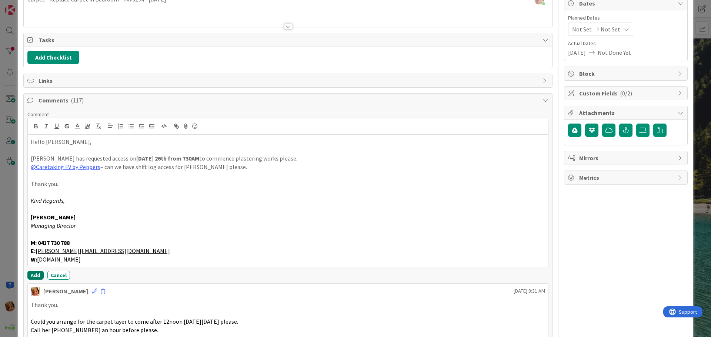
click at [32, 276] on button "Add" at bounding box center [35, 275] width 16 height 9
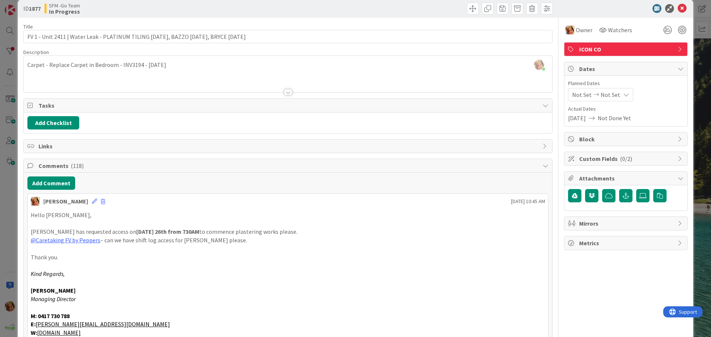
scroll to position [0, 0]
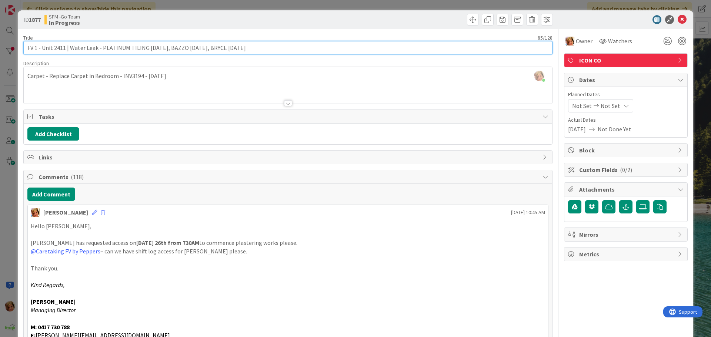
click at [257, 45] on input "FV 1 - Unit 2411 | Water Leak - PLATINUM TILING [DATE], BAZZO [DATE], BRYCE [DA…" at bounding box center [287, 47] width 529 height 13
click at [201, 48] on input "FV 1 - Unit 2411 | Water Leak - PLATINUM TILING [DATE], BAZZO [DATE], BRYCE [DA…" at bounding box center [287, 47] width 529 height 13
type input "FV 1 - Unit 2411 | Water Leak - PLATINUM TILING [DATE], BAZZO [DATE], BRYCE [DA…"
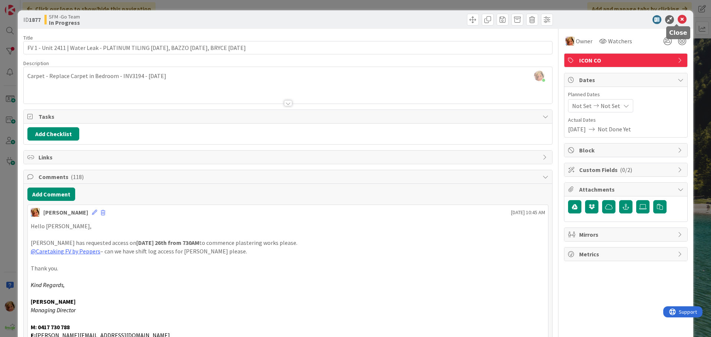
drag, startPoint x: 672, startPoint y: 18, endPoint x: 671, endPoint y: 33, distance: 14.8
click at [677, 18] on icon at bounding box center [681, 19] width 9 height 9
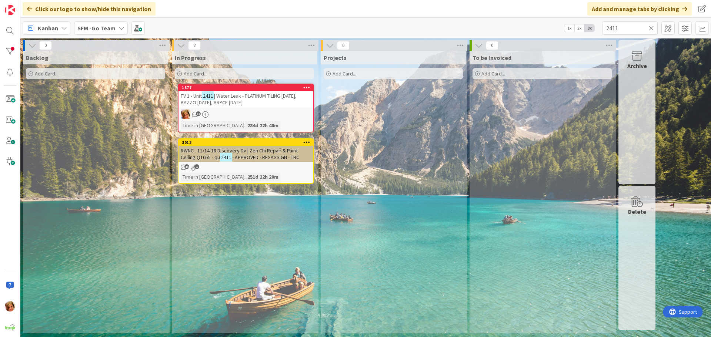
click at [651, 26] on icon at bounding box center [650, 28] width 5 height 7
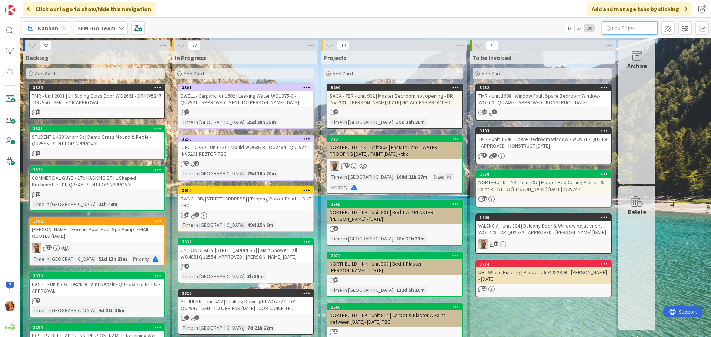
click at [635, 31] on input "text" at bounding box center [630, 27] width 56 height 13
type input "130"
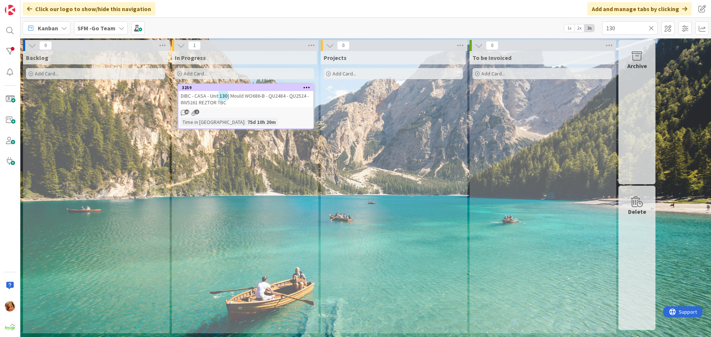
click at [276, 97] on span "| Mould WO686-B - QU2484 - QU2524 - INV5261 REZTOR TBC" at bounding box center [245, 99] width 128 height 13
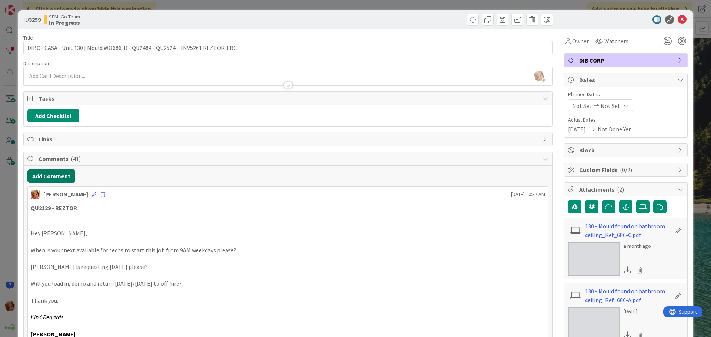
click at [50, 176] on button "Add Comment" at bounding box center [51, 176] width 48 height 13
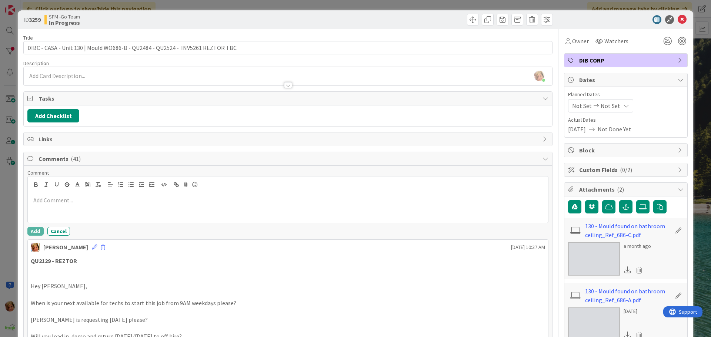
click at [63, 211] on div at bounding box center [288, 208] width 520 height 30
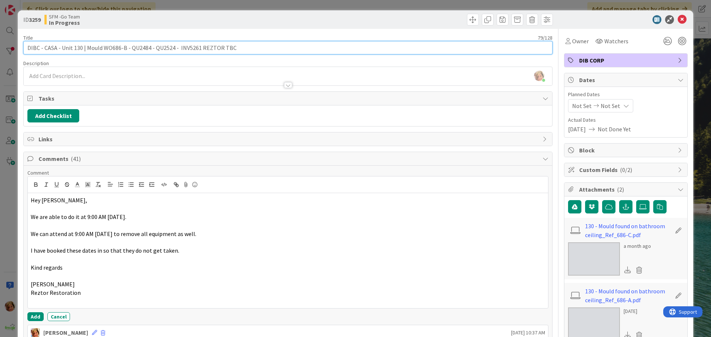
click at [240, 50] on input "DIBC - CASA - Unit 130 | Mould WO686-B - QU2484 - QU2524 - INV5261 REZTOR TBC" at bounding box center [287, 47] width 529 height 13
type input "DIBC - CASA - Unit 130 | Mould WO686-B - QU2484 - QU2524 - INV5261 REZTOR [DATE]"
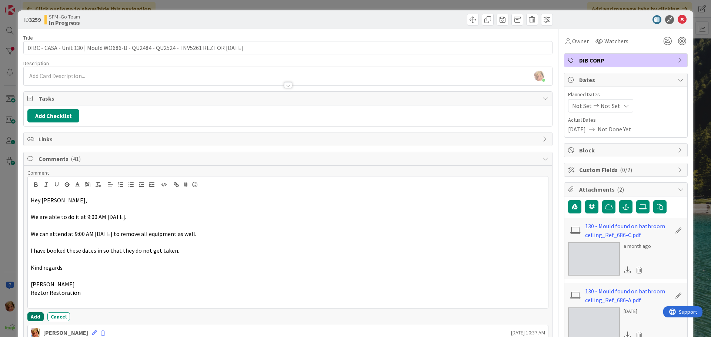
click at [32, 317] on button "Add" at bounding box center [35, 316] width 16 height 9
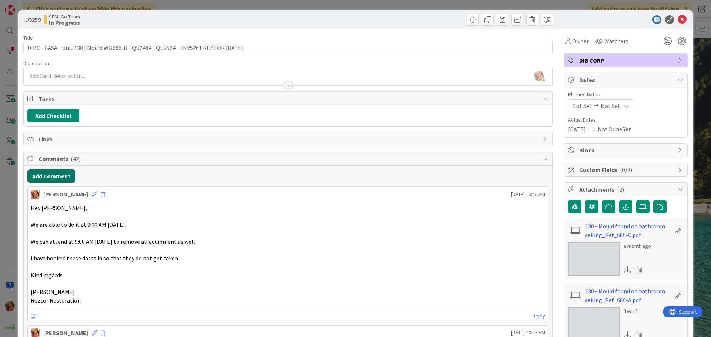
click at [61, 176] on button "Add Comment" at bounding box center [51, 176] width 48 height 13
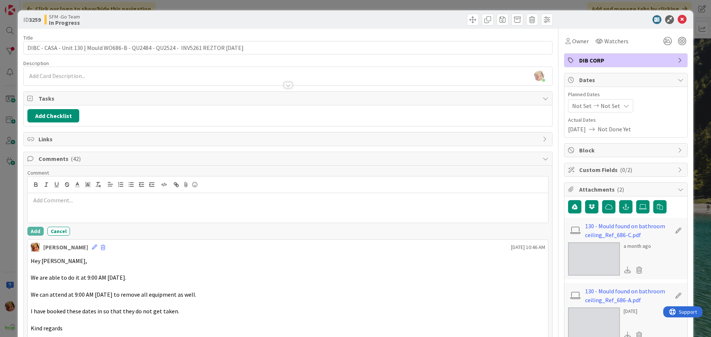
click at [71, 195] on div at bounding box center [288, 208] width 520 height 30
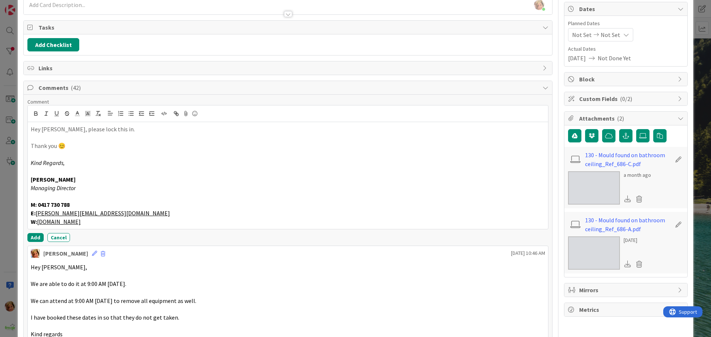
scroll to position [74, 0]
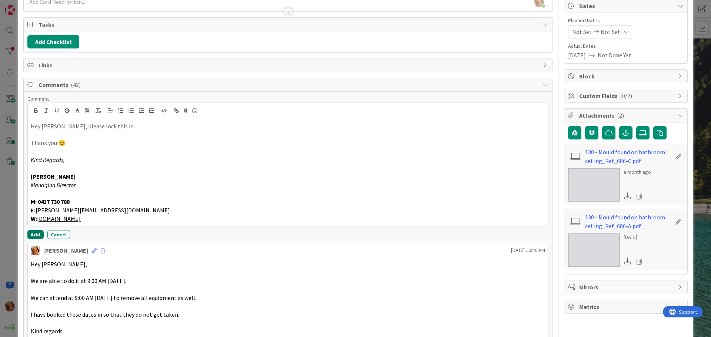
click at [31, 235] on button "Add" at bounding box center [35, 234] width 16 height 9
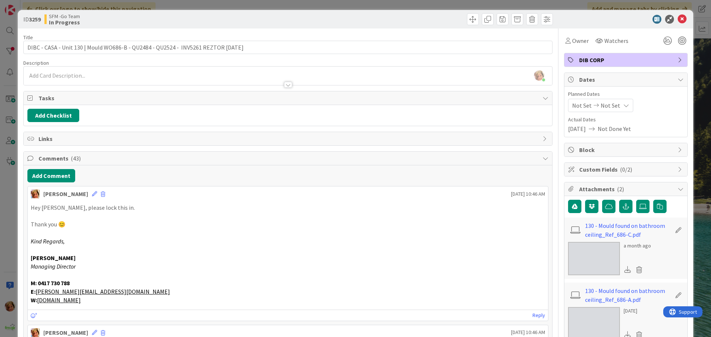
scroll to position [0, 0]
click at [677, 20] on icon at bounding box center [681, 19] width 9 height 9
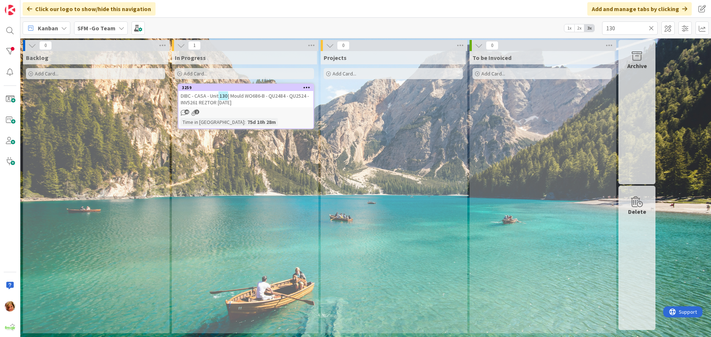
click at [651, 27] on icon at bounding box center [650, 28] width 5 height 7
click at [651, 27] on input "text" at bounding box center [630, 27] width 56 height 13
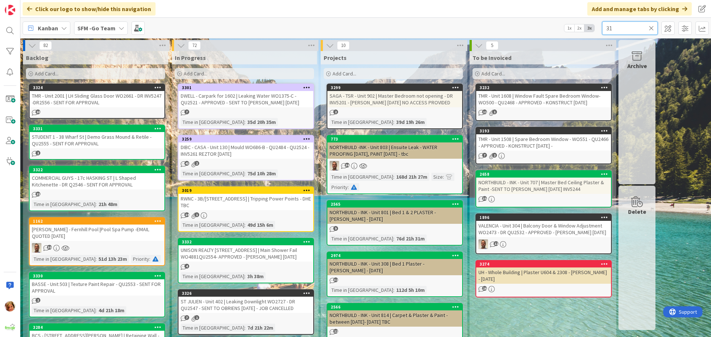
type input "31"
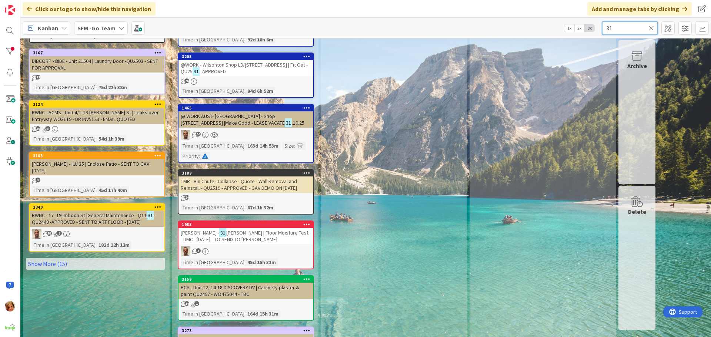
scroll to position [370, 0]
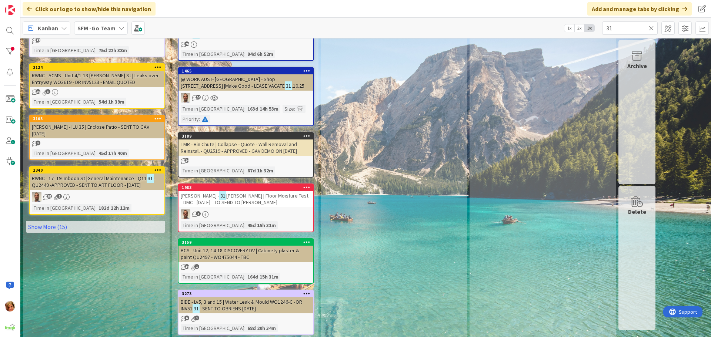
click at [255, 192] on span "[PERSON_NAME] | Floor Moisture Test - DMC - [DATE] - TO SEND TO [PERSON_NAME]" at bounding box center [245, 198] width 128 height 13
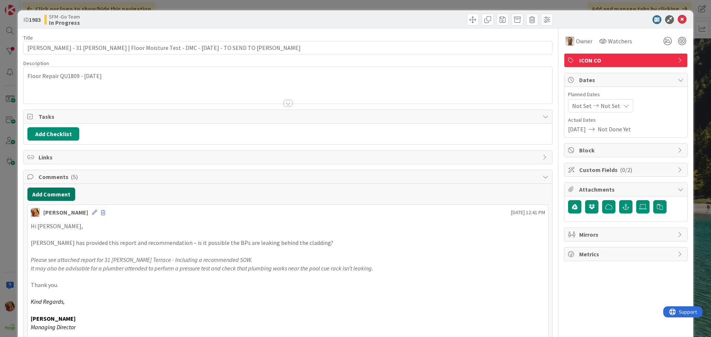
click at [54, 190] on button "Add Comment" at bounding box center [51, 194] width 48 height 13
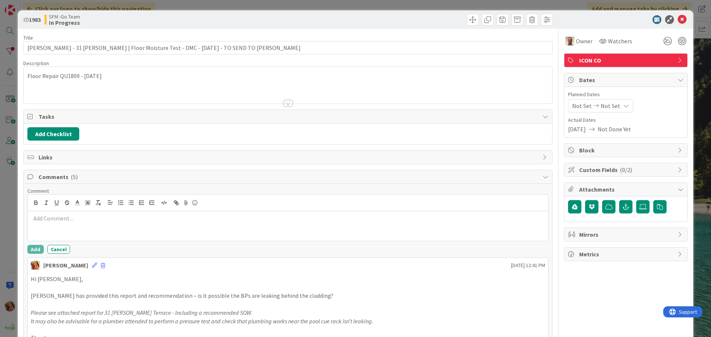
click at [79, 215] on p at bounding box center [288, 218] width 514 height 9
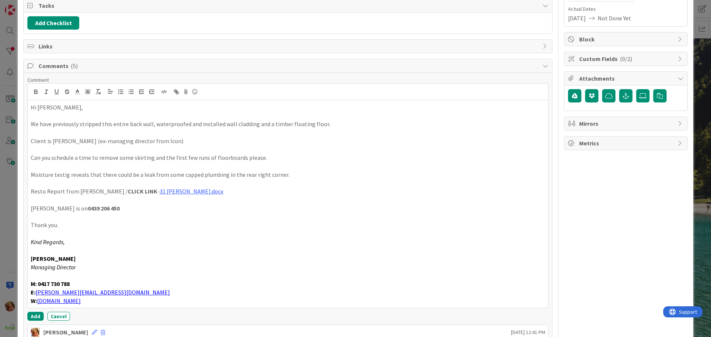
scroll to position [190, 0]
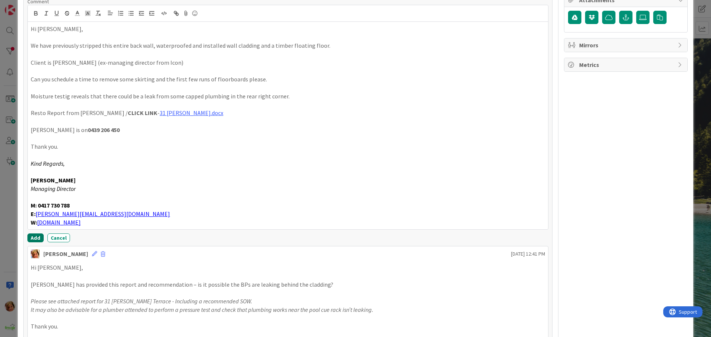
click at [33, 235] on button "Add" at bounding box center [35, 238] width 16 height 9
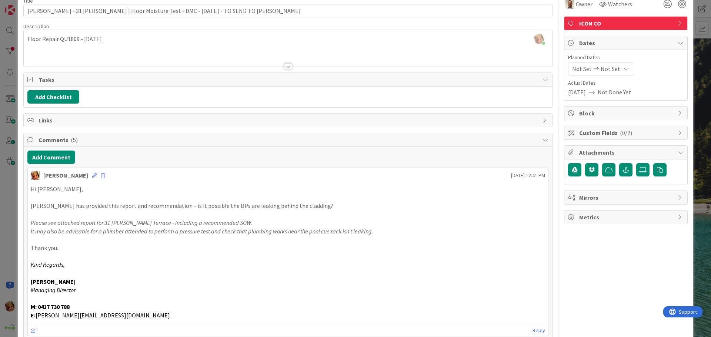
scroll to position [4, 0]
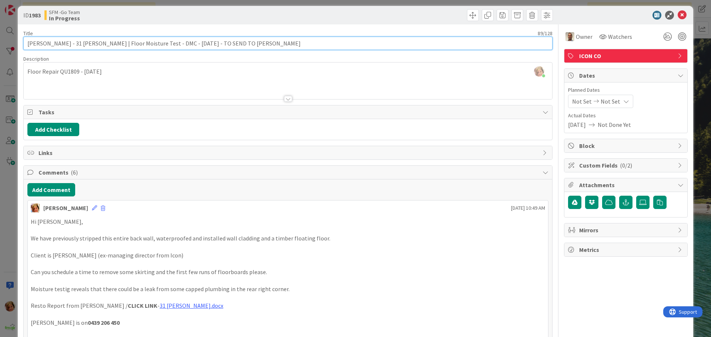
drag, startPoint x: 262, startPoint y: 43, endPoint x: 188, endPoint y: 42, distance: 74.0
click at [188, 42] on input "[PERSON_NAME] - 31 [PERSON_NAME] | Floor Moisture Test - DMC - [DATE] - TO SEND…" at bounding box center [287, 43] width 529 height 13
type input "[PERSON_NAME] - 31 [PERSON_NAME] | Floor Moisture Test - DMC - [DATE] - SENT TO…"
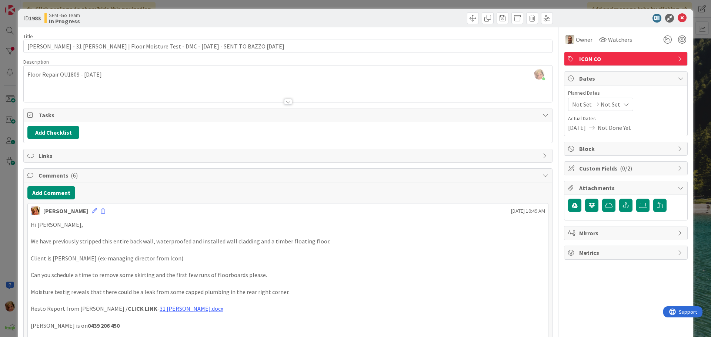
scroll to position [0, 0]
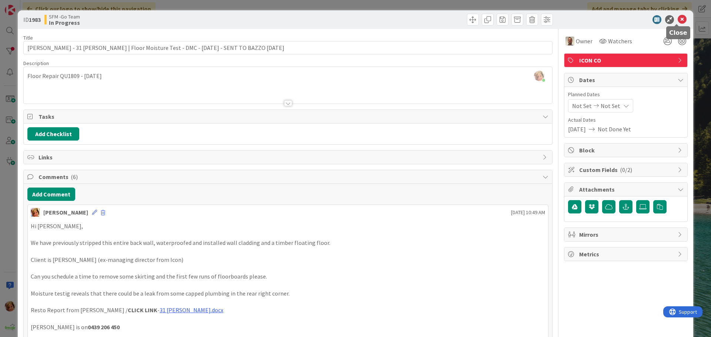
click at [677, 20] on icon at bounding box center [681, 19] width 9 height 9
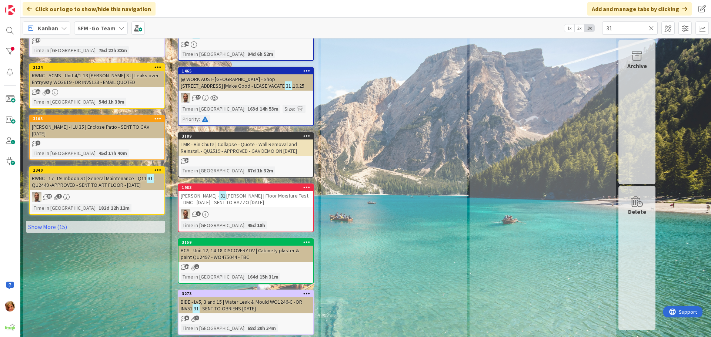
click at [650, 27] on icon at bounding box center [650, 28] width 5 height 7
click at [647, 27] on input "text" at bounding box center [630, 27] width 56 height 13
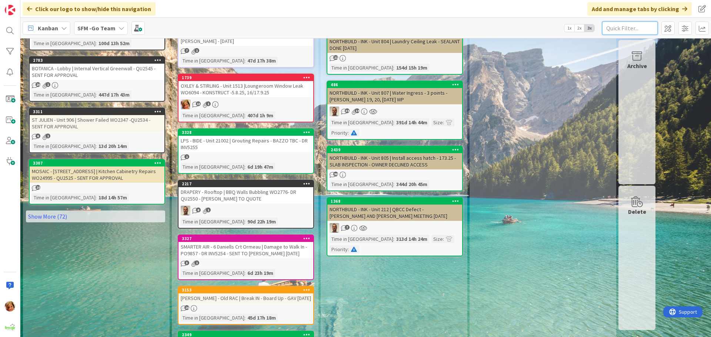
scroll to position [360, 0]
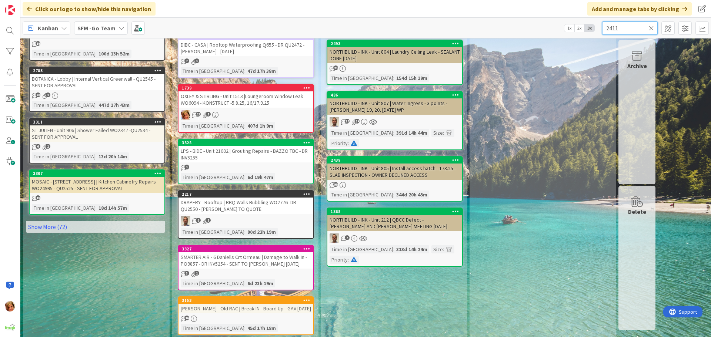
type input "2411"
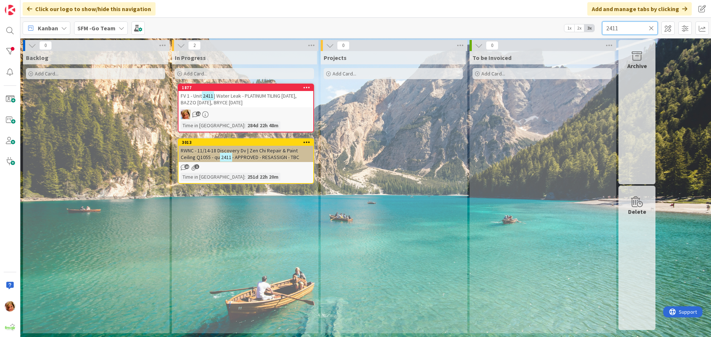
scroll to position [0, 0]
click at [246, 106] on div "FV 1 - Unit 2411 | Water Leak - PLATINUM TILING [DATE], BAZZO [DATE], BRYCE [DA…" at bounding box center [245, 99] width 135 height 16
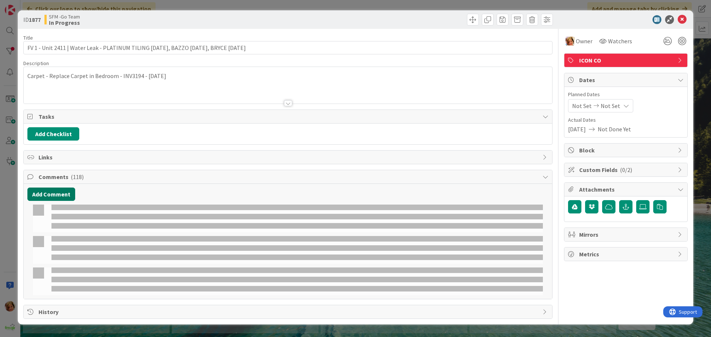
click at [54, 197] on button "Add Comment" at bounding box center [51, 194] width 48 height 13
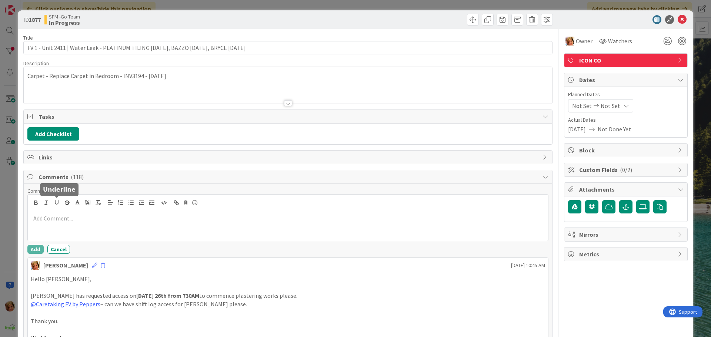
click at [59, 224] on div at bounding box center [288, 226] width 520 height 30
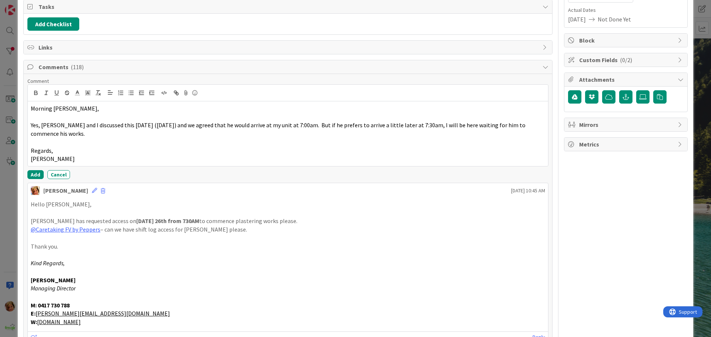
scroll to position [111, 0]
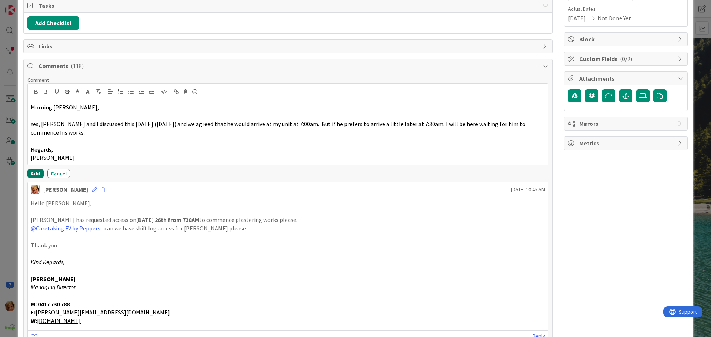
click at [31, 174] on button "Add" at bounding box center [35, 173] width 16 height 9
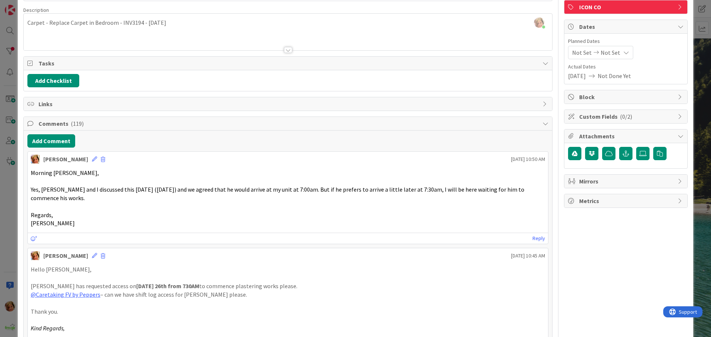
scroll to position [0, 0]
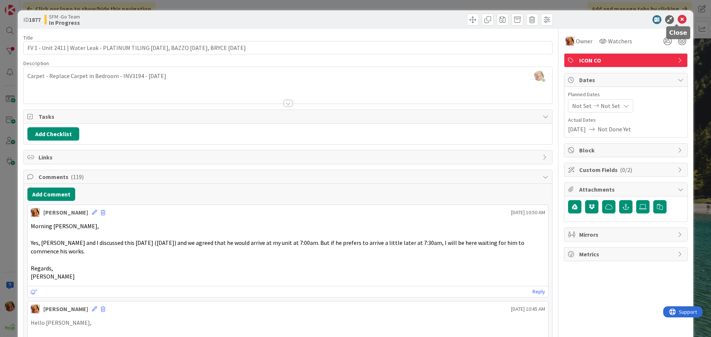
click at [677, 18] on icon at bounding box center [681, 19] width 9 height 9
